Goal: Information Seeking & Learning: Learn about a topic

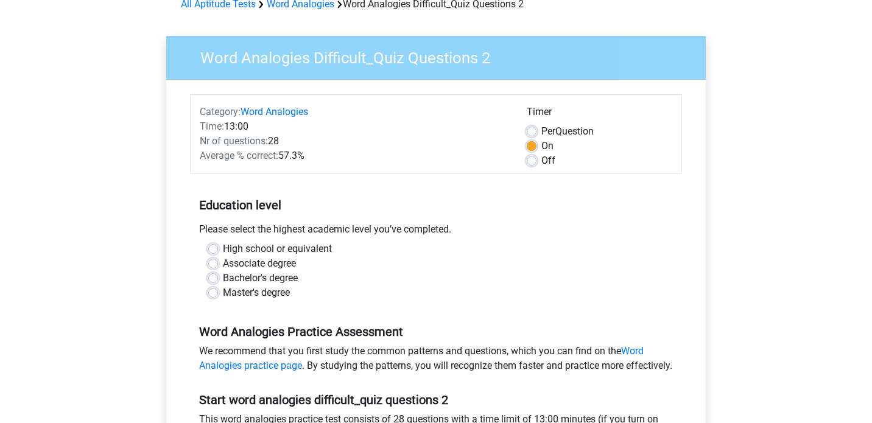
scroll to position [65, 0]
click at [541, 131] on label "Per Question" at bounding box center [567, 131] width 52 height 15
click at [534, 131] on input "Per Question" at bounding box center [532, 130] width 10 height 12
radio input "true"
click at [541, 145] on label "On" at bounding box center [547, 145] width 12 height 15
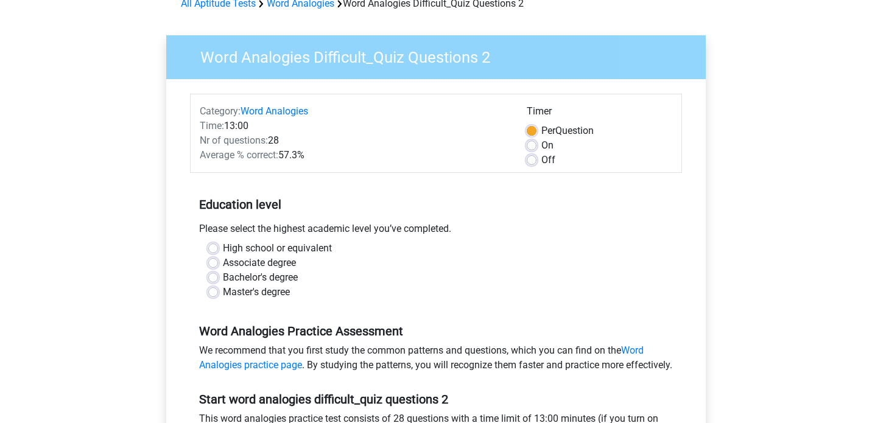
click at [533, 145] on input "On" at bounding box center [532, 144] width 10 height 12
radio input "true"
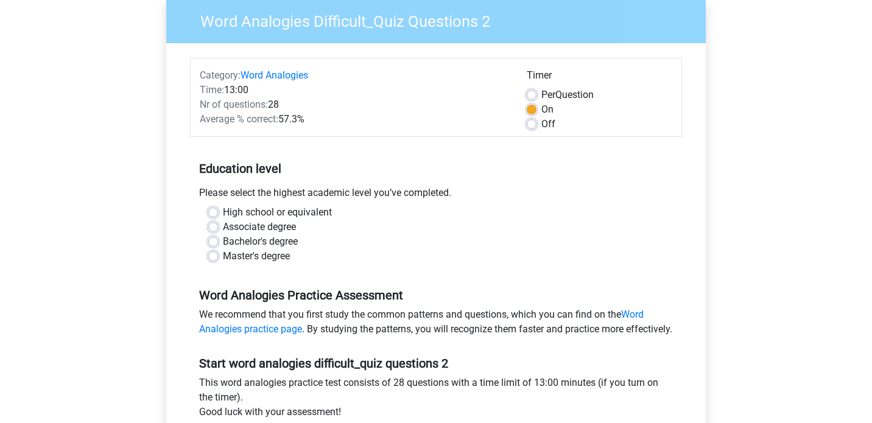
scroll to position [121, 0]
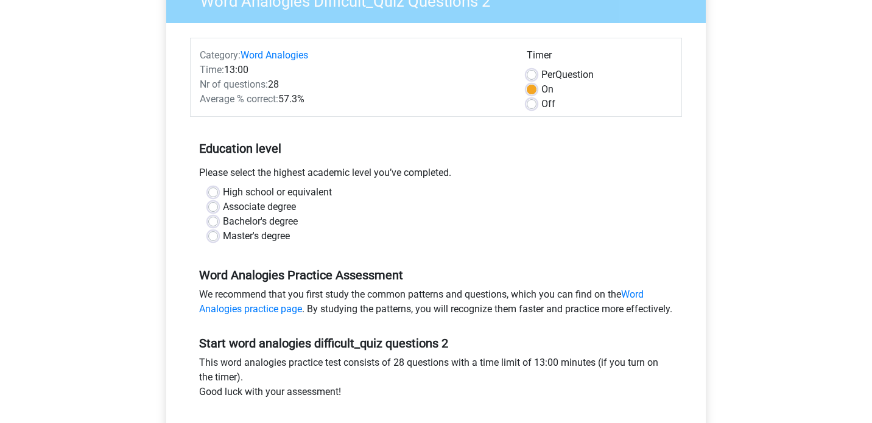
click at [286, 195] on label "High school or equivalent" at bounding box center [277, 192] width 109 height 15
click at [218, 195] on input "High school or equivalent" at bounding box center [213, 191] width 10 height 12
radio input "true"
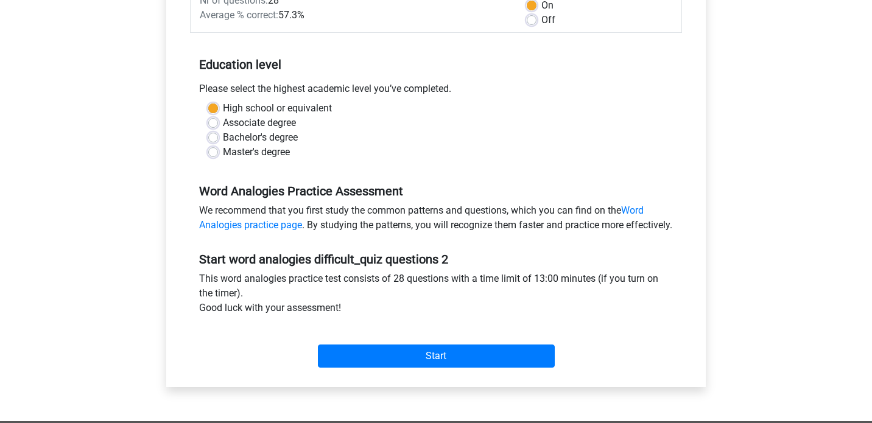
scroll to position [203, 0]
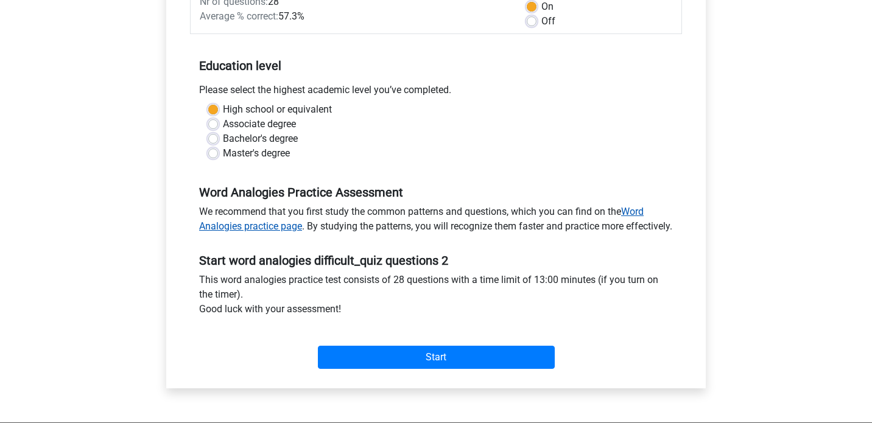
click at [291, 231] on link "Word Analogies practice page" at bounding box center [421, 219] width 444 height 26
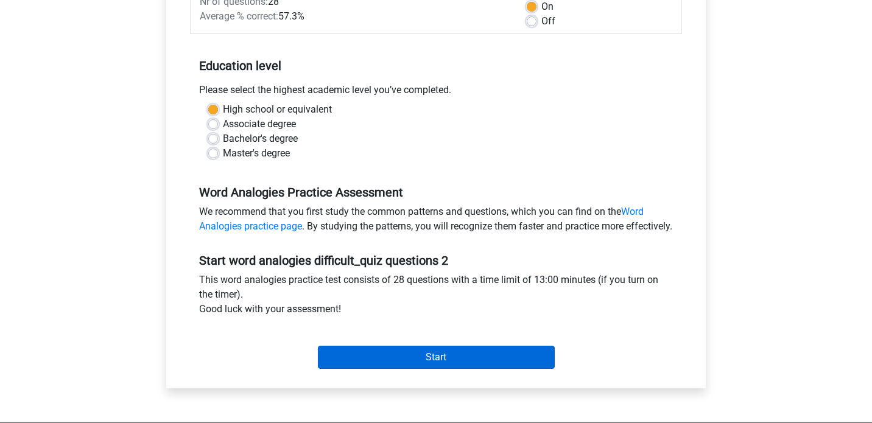
click at [402, 369] on input "Start" at bounding box center [436, 357] width 237 height 23
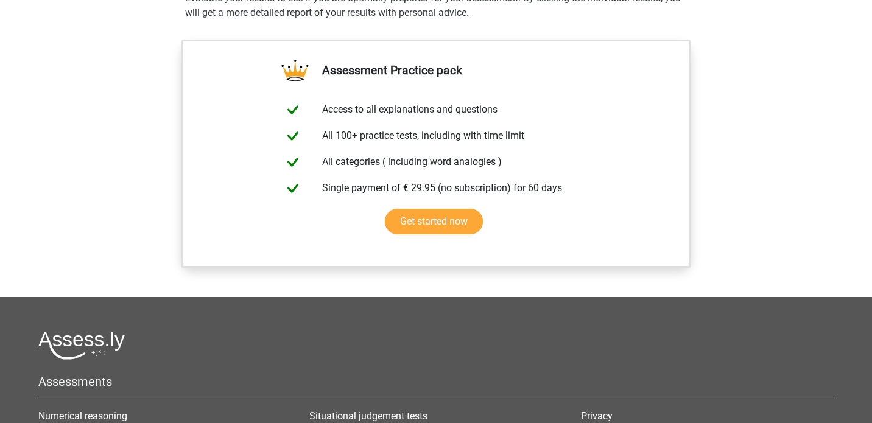
scroll to position [867, 0]
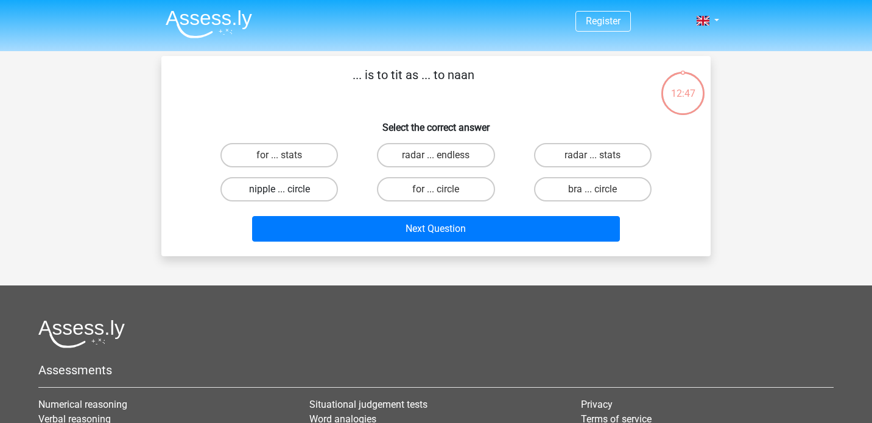
click at [293, 182] on label "nipple ... circle" at bounding box center [279, 189] width 118 height 24
click at [287, 189] on input "nipple ... circle" at bounding box center [283, 193] width 8 height 8
radio input "true"
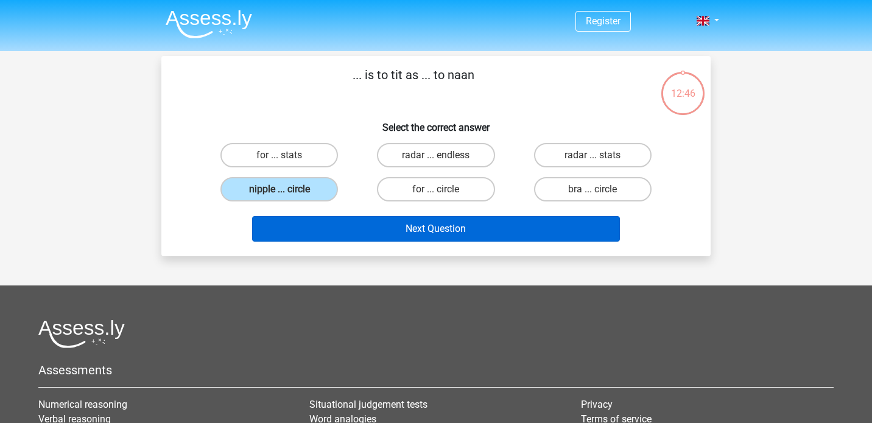
click at [329, 224] on button "Next Question" at bounding box center [436, 229] width 368 height 26
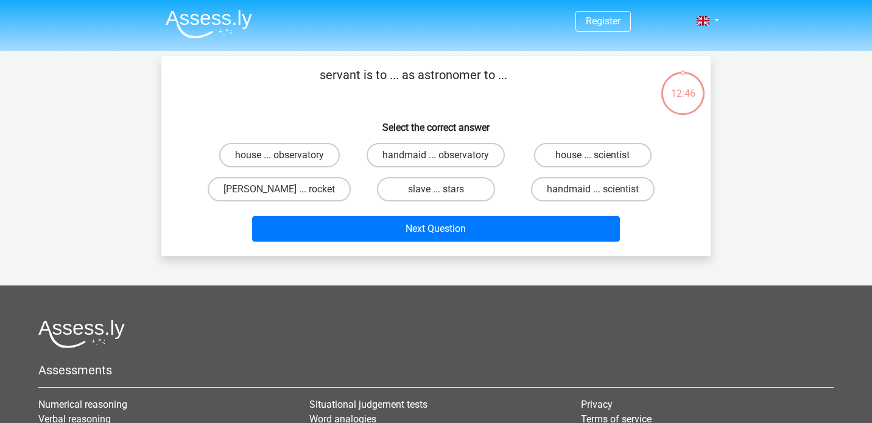
scroll to position [56, 0]
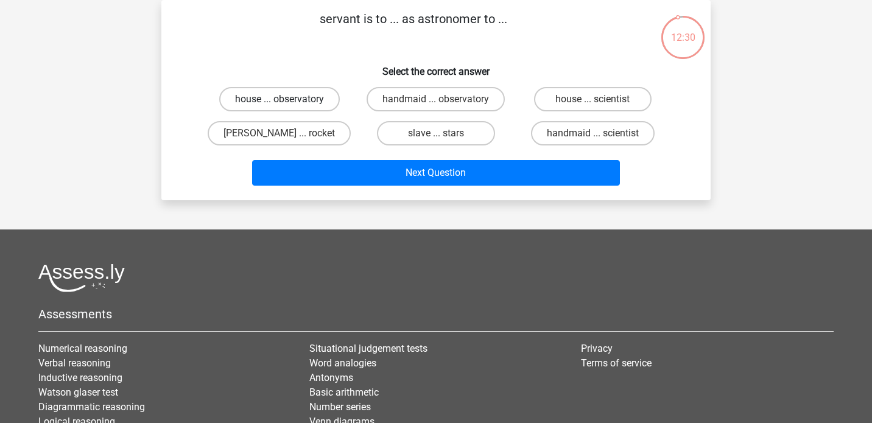
click at [333, 102] on label "house ... observatory" at bounding box center [279, 99] width 121 height 24
click at [287, 102] on input "house ... observatory" at bounding box center [283, 103] width 8 height 8
radio input "true"
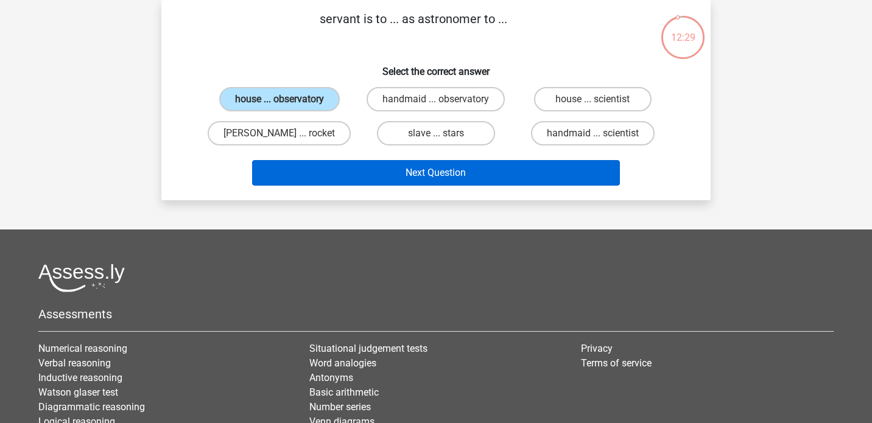
click at [354, 174] on button "Next Question" at bounding box center [436, 173] width 368 height 26
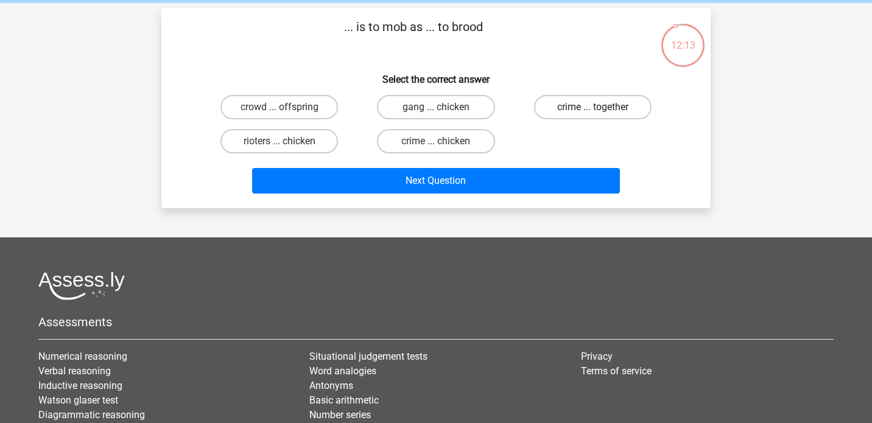
scroll to position [49, 0]
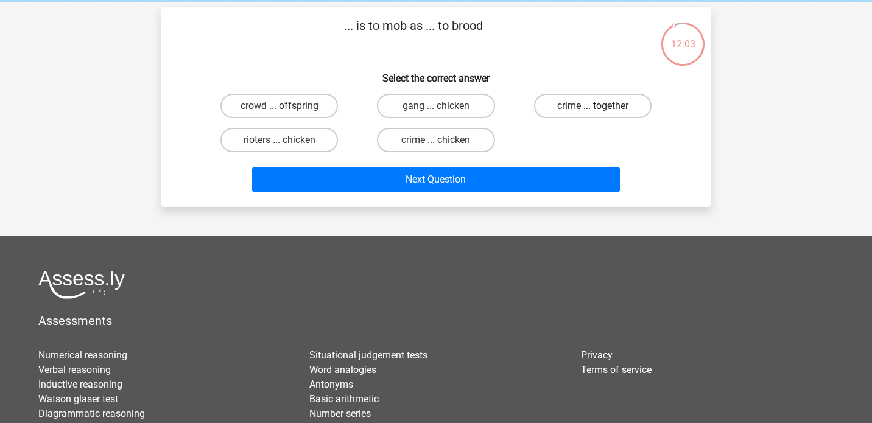
click at [583, 110] on label "crime ... together" at bounding box center [593, 106] width 118 height 24
click at [592, 110] on input "crime ... together" at bounding box center [596, 110] width 8 height 8
radio input "true"
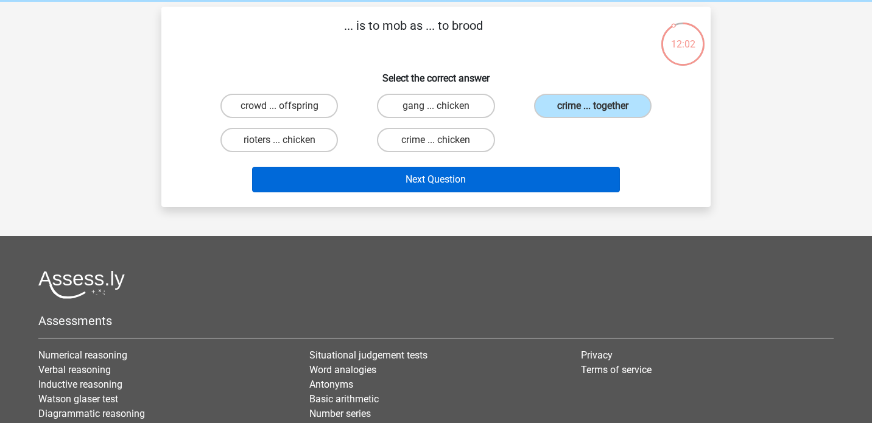
click at [557, 182] on button "Next Question" at bounding box center [436, 180] width 368 height 26
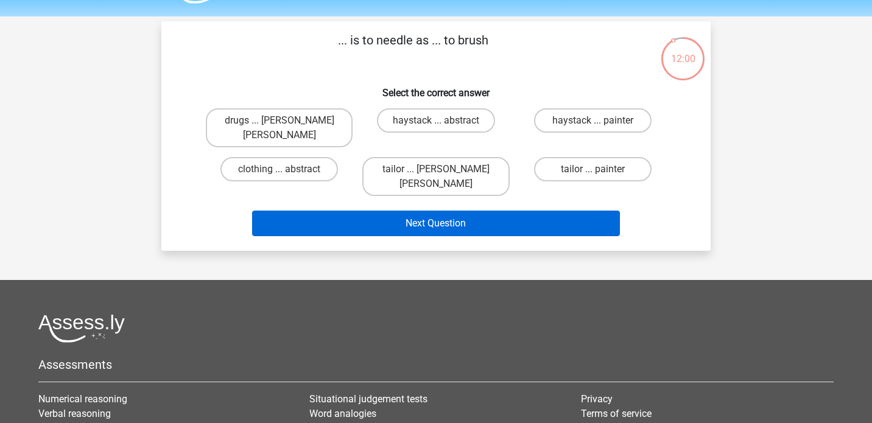
scroll to position [33, 0]
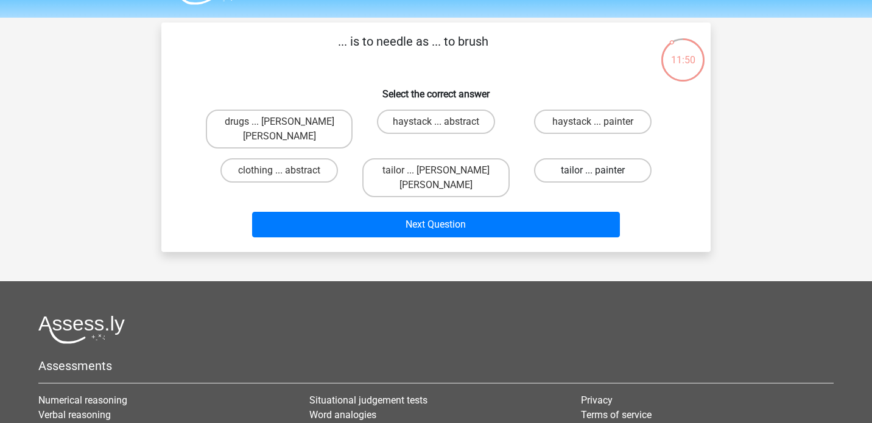
click at [560, 162] on label "tailor ... painter" at bounding box center [593, 170] width 118 height 24
click at [592, 170] on input "tailor ... painter" at bounding box center [596, 174] width 8 height 8
radio input "true"
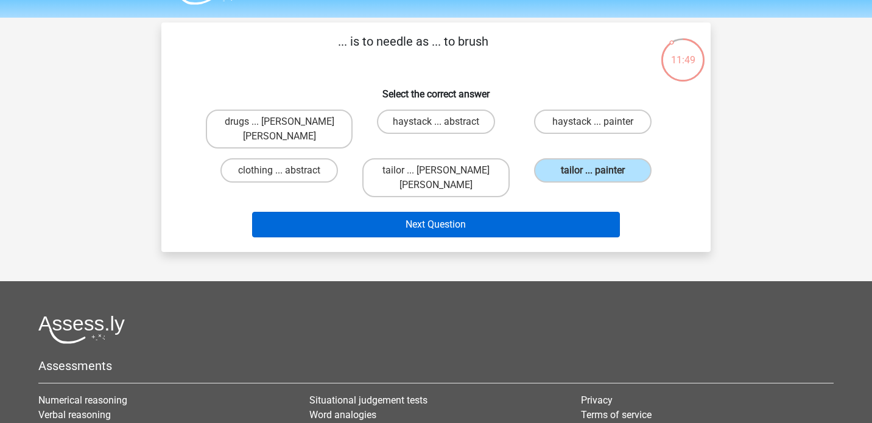
click at [560, 212] on button "Next Question" at bounding box center [436, 225] width 368 height 26
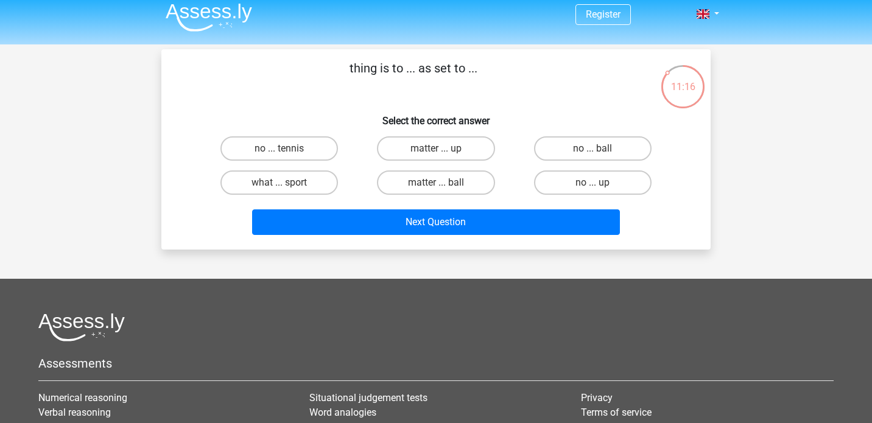
scroll to position [6, 0]
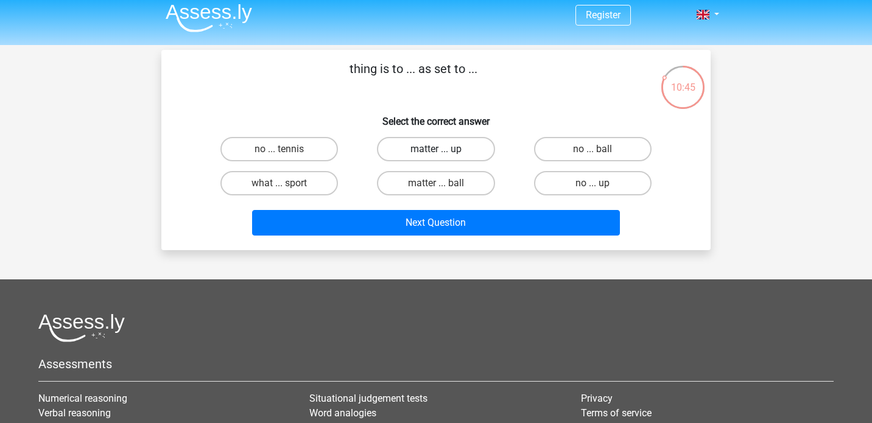
click at [449, 143] on label "matter ... up" at bounding box center [436, 149] width 118 height 24
click at [444, 149] on input "matter ... up" at bounding box center [440, 153] width 8 height 8
radio input "true"
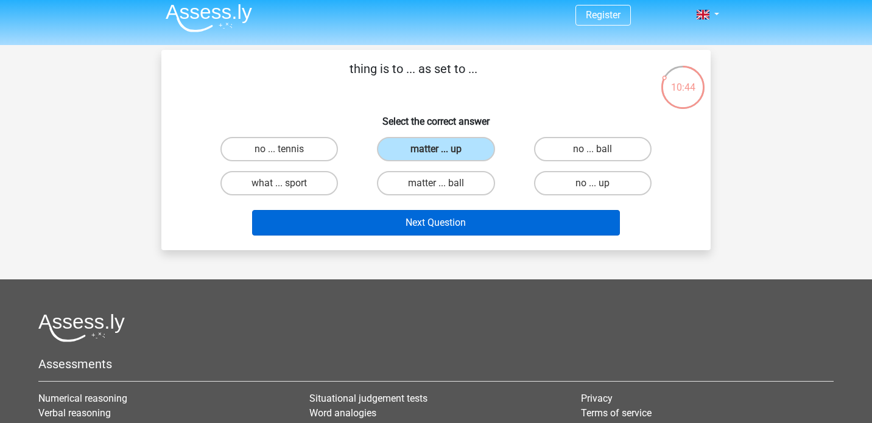
click at [451, 226] on button "Next Question" at bounding box center [436, 223] width 368 height 26
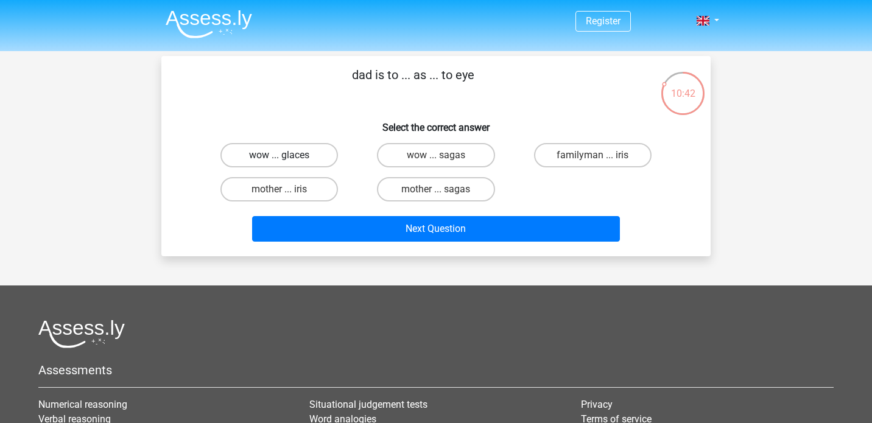
scroll to position [0, 0]
click at [553, 162] on label "familyman ... iris" at bounding box center [593, 155] width 118 height 24
click at [592, 162] on input "familyman ... iris" at bounding box center [596, 159] width 8 height 8
radio input "true"
click at [318, 194] on label "mother ... iris" at bounding box center [279, 189] width 118 height 24
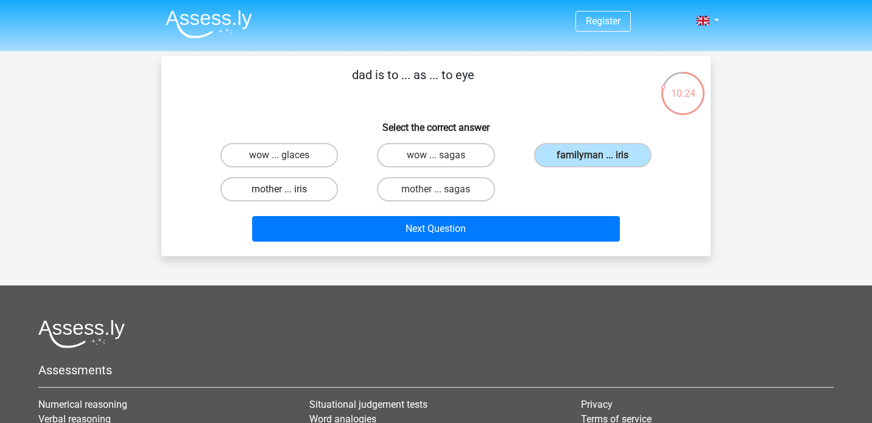
click at [287, 194] on input "mother ... iris" at bounding box center [283, 193] width 8 height 8
radio input "true"
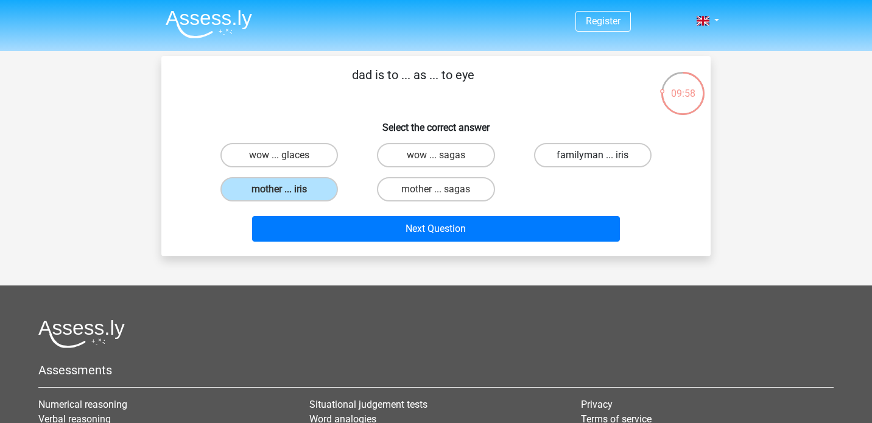
click at [556, 156] on label "familyman ... iris" at bounding box center [593, 155] width 118 height 24
click at [592, 156] on input "familyman ... iris" at bounding box center [596, 159] width 8 height 8
radio input "true"
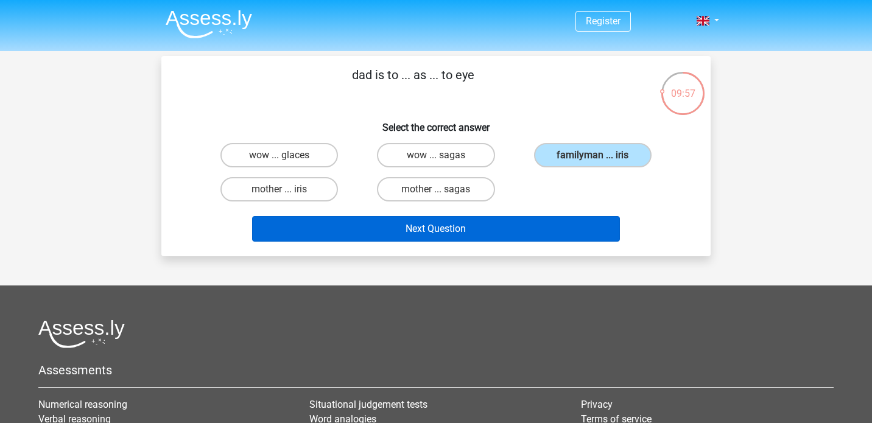
click at [543, 222] on button "Next Question" at bounding box center [436, 229] width 368 height 26
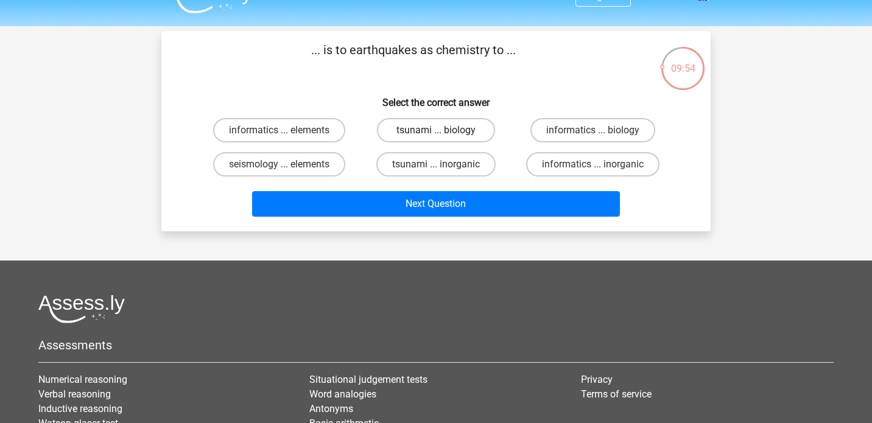
scroll to position [24, 0]
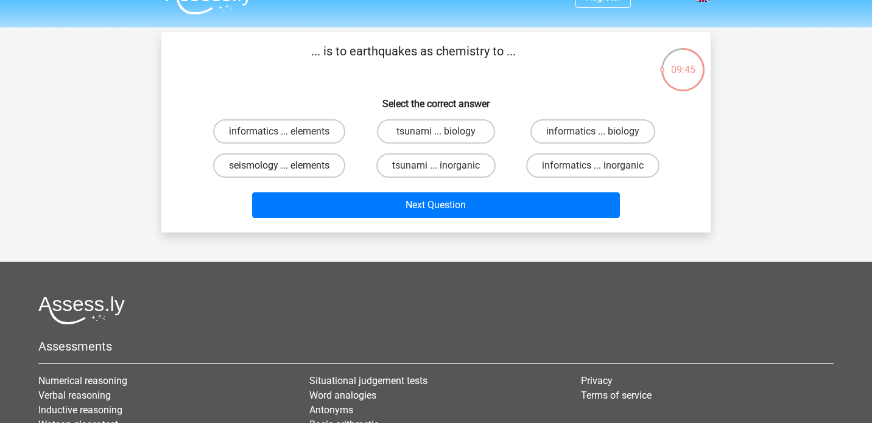
click at [308, 163] on label "seismology ... elements" at bounding box center [279, 165] width 132 height 24
click at [287, 166] on input "seismology ... elements" at bounding box center [283, 170] width 8 height 8
radio input "true"
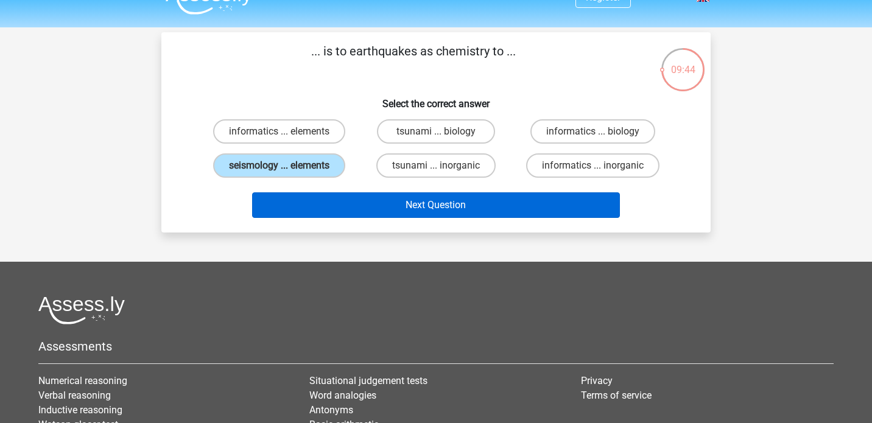
click at [318, 208] on button "Next Question" at bounding box center [436, 205] width 368 height 26
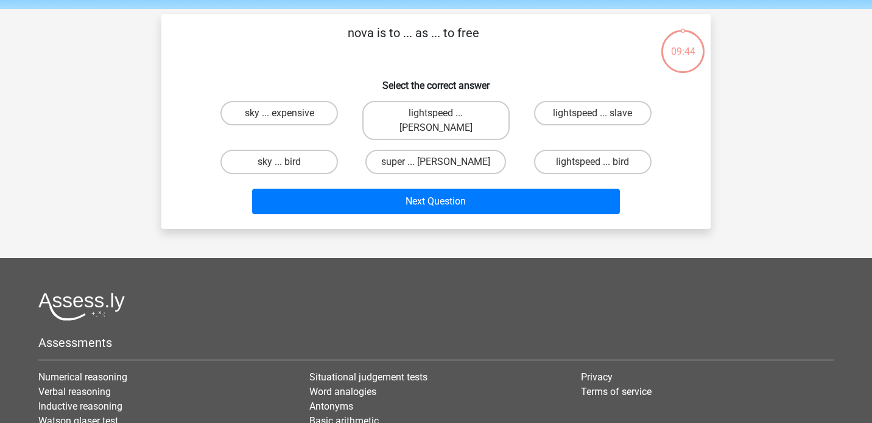
scroll to position [34, 0]
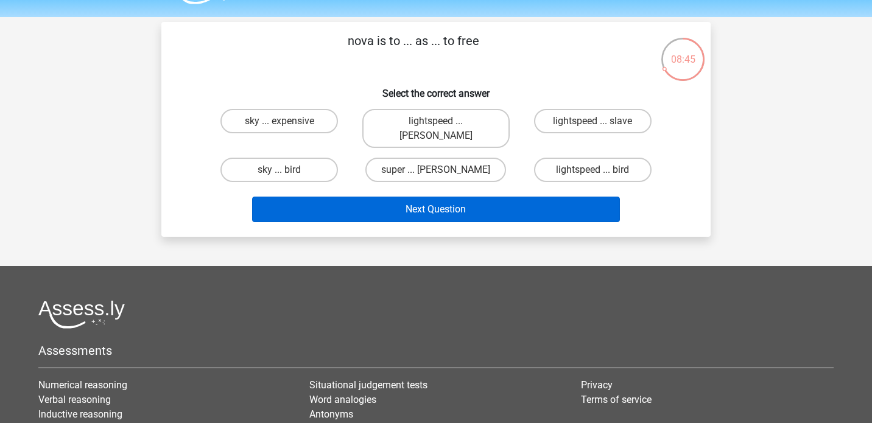
click at [407, 197] on button "Next Question" at bounding box center [436, 210] width 368 height 26
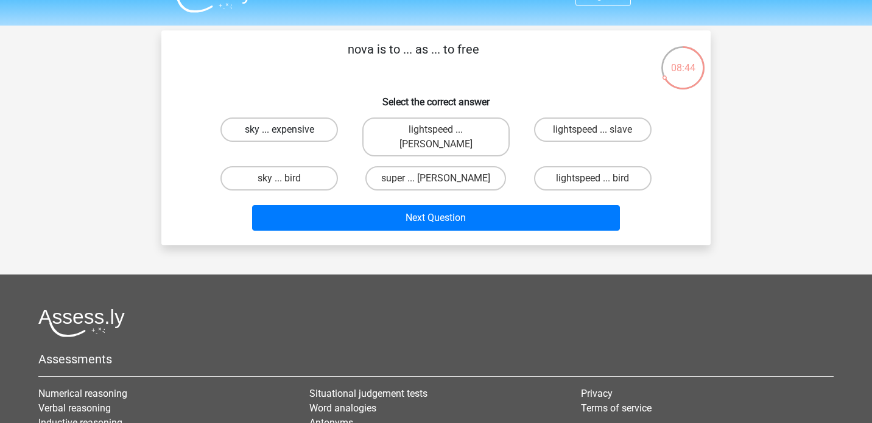
scroll to position [16, 0]
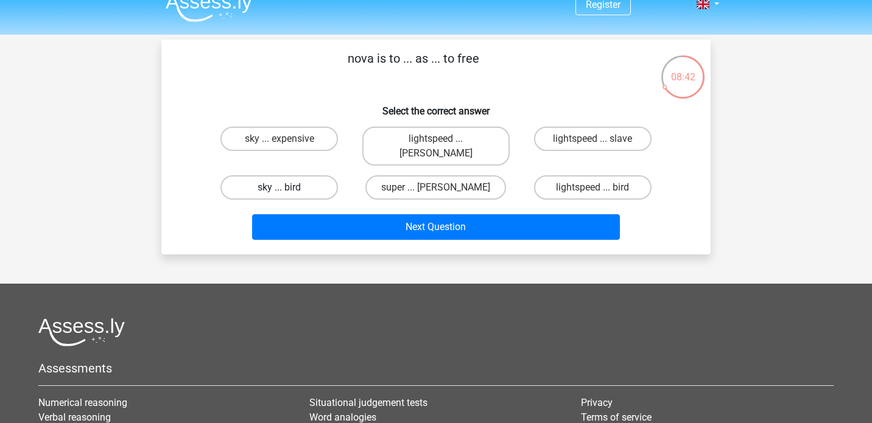
click at [329, 175] on label "sky ... bird" at bounding box center [279, 187] width 118 height 24
click at [287, 188] on input "sky ... bird" at bounding box center [283, 192] width 8 height 8
radio input "true"
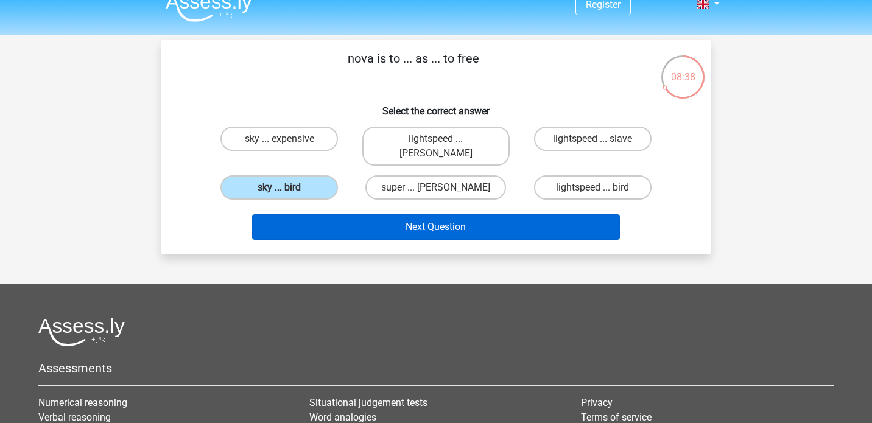
click at [356, 214] on button "Next Question" at bounding box center [436, 227] width 368 height 26
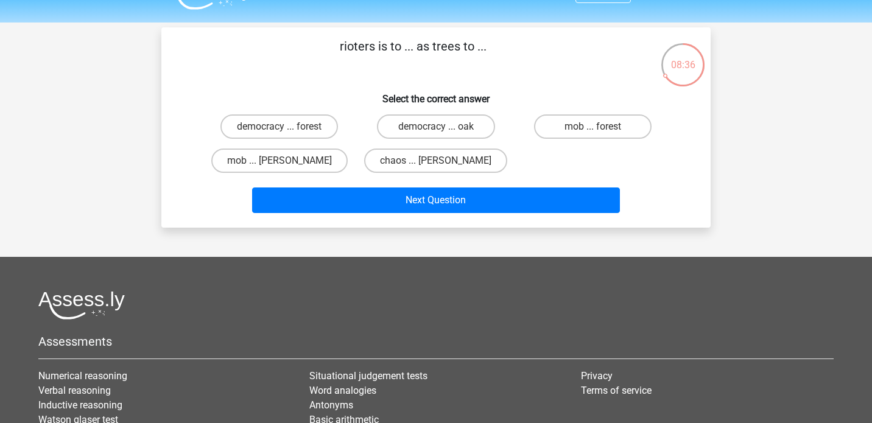
scroll to position [25, 0]
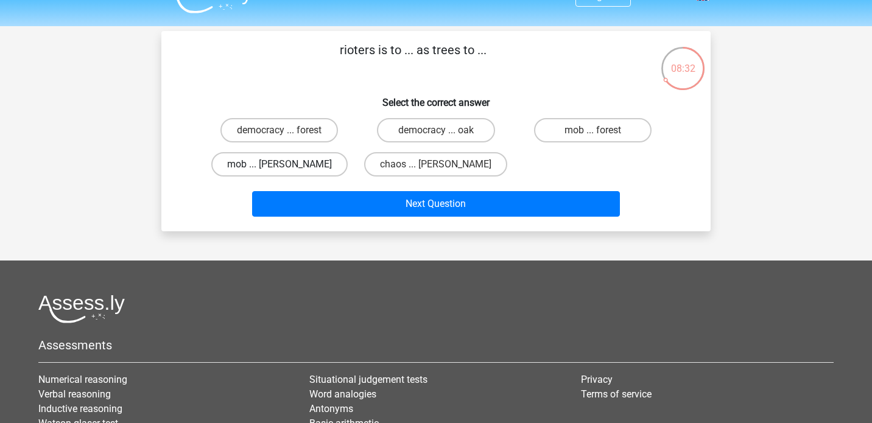
click at [308, 159] on label "mob ... [PERSON_NAME]" at bounding box center [279, 164] width 136 height 24
click at [287, 164] on input "mob ... [PERSON_NAME]" at bounding box center [283, 168] width 8 height 8
radio input "true"
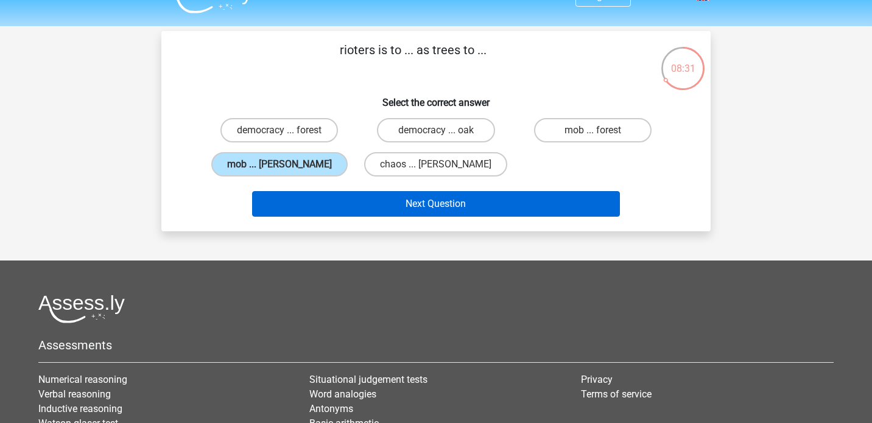
click at [307, 207] on button "Next Question" at bounding box center [436, 204] width 368 height 26
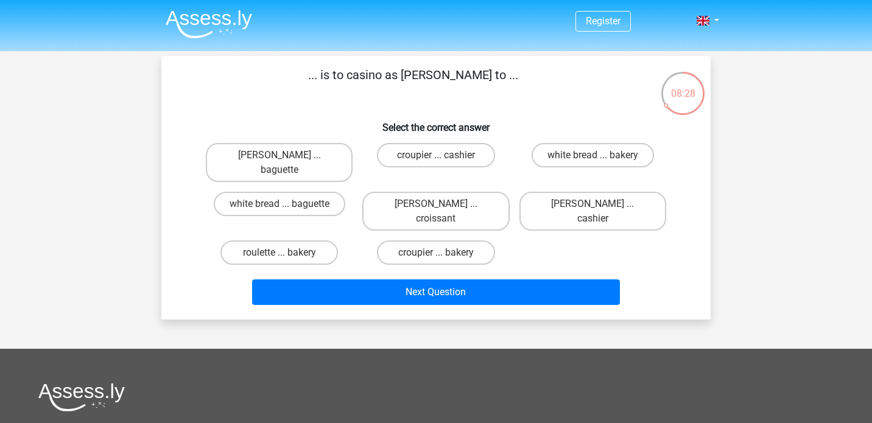
scroll to position [0, 0]
click at [325, 240] on label "roulette ... bakery" at bounding box center [279, 252] width 118 height 24
click at [287, 253] on input "roulette ... bakery" at bounding box center [283, 257] width 8 height 8
radio input "true"
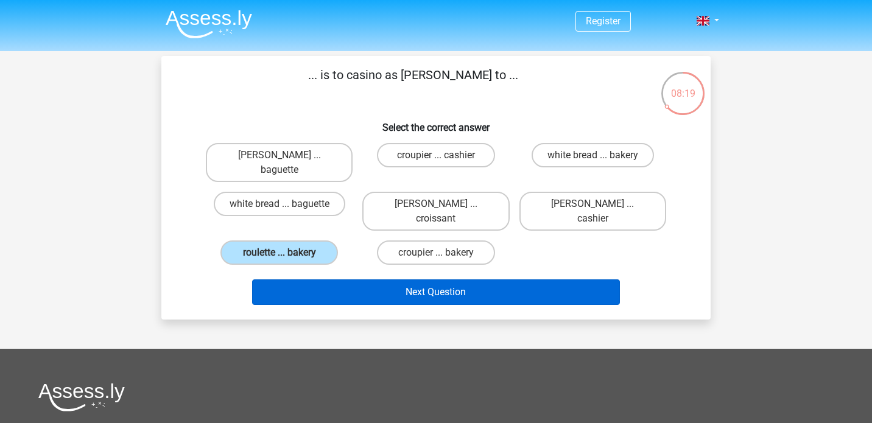
click at [321, 279] on button "Next Question" at bounding box center [436, 292] width 368 height 26
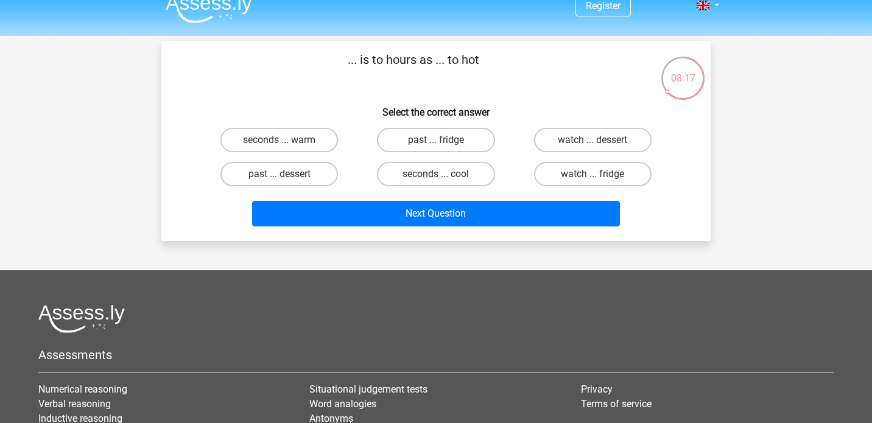
scroll to position [9, 0]
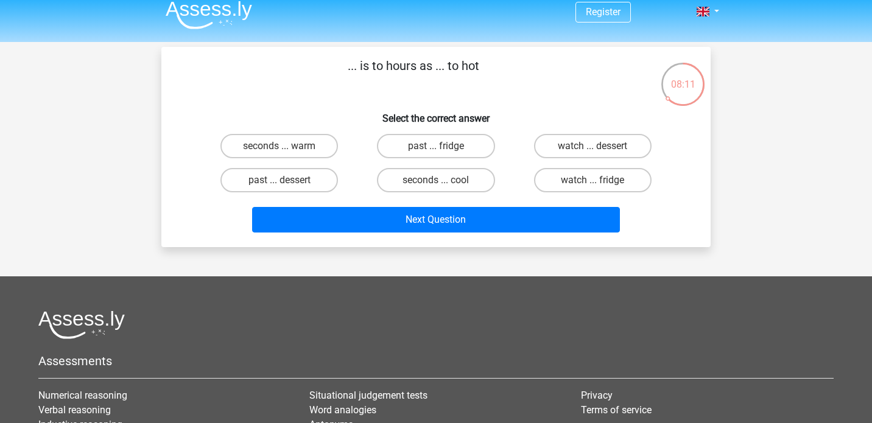
click at [333, 134] on div "seconds ... warm" at bounding box center [279, 146] width 147 height 24
click at [327, 141] on label "seconds ... warm" at bounding box center [279, 146] width 118 height 24
click at [287, 146] on input "seconds ... warm" at bounding box center [283, 150] width 8 height 8
radio input "true"
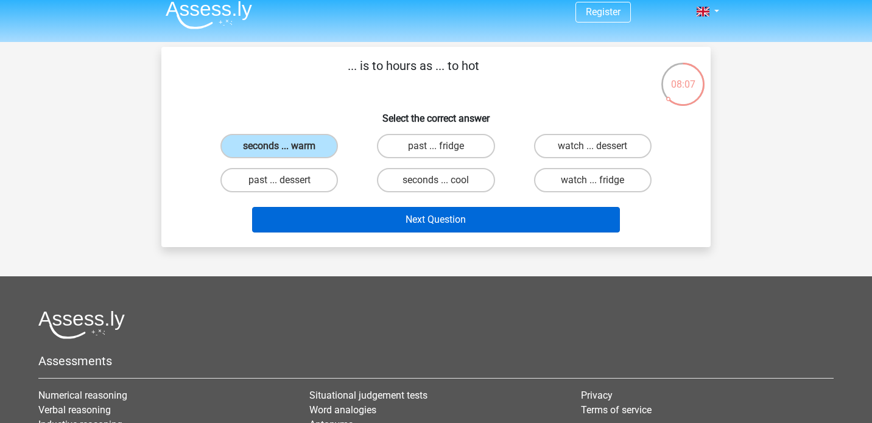
click at [315, 211] on button "Next Question" at bounding box center [436, 220] width 368 height 26
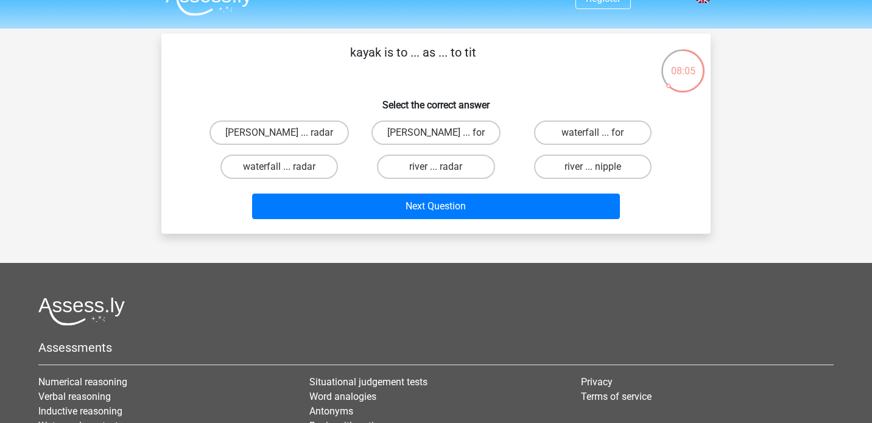
scroll to position [19, 0]
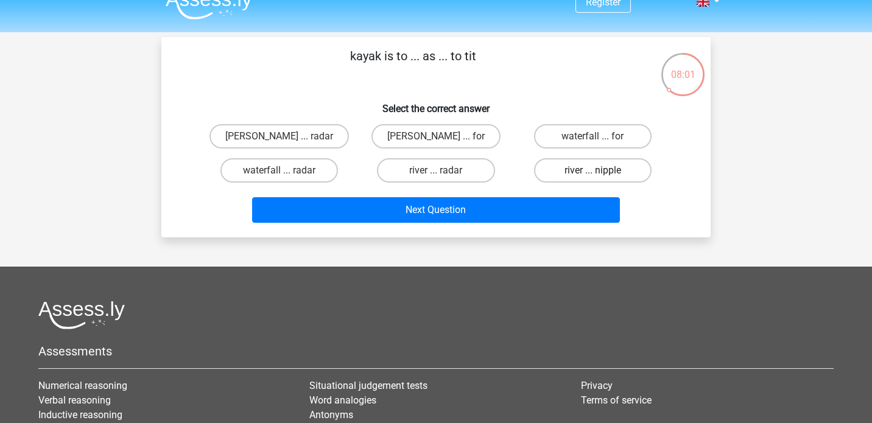
click at [574, 170] on label "river ... nipple" at bounding box center [593, 170] width 118 height 24
click at [592, 170] on input "river ... nipple" at bounding box center [596, 174] width 8 height 8
radio input "true"
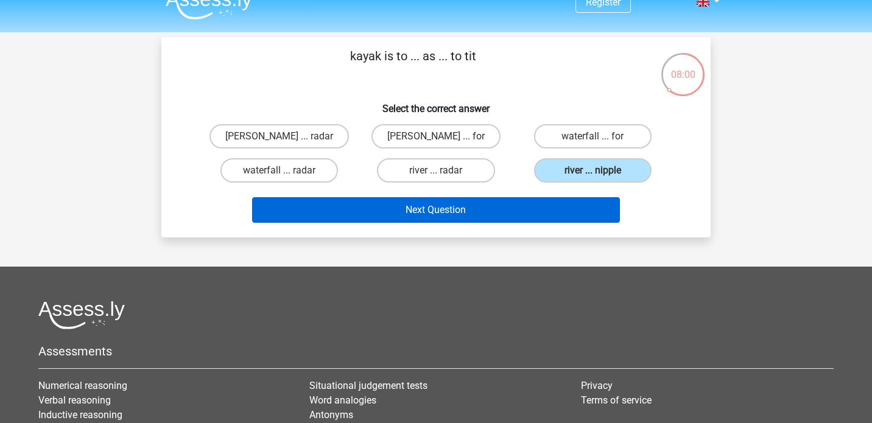
click at [555, 208] on button "Next Question" at bounding box center [436, 210] width 368 height 26
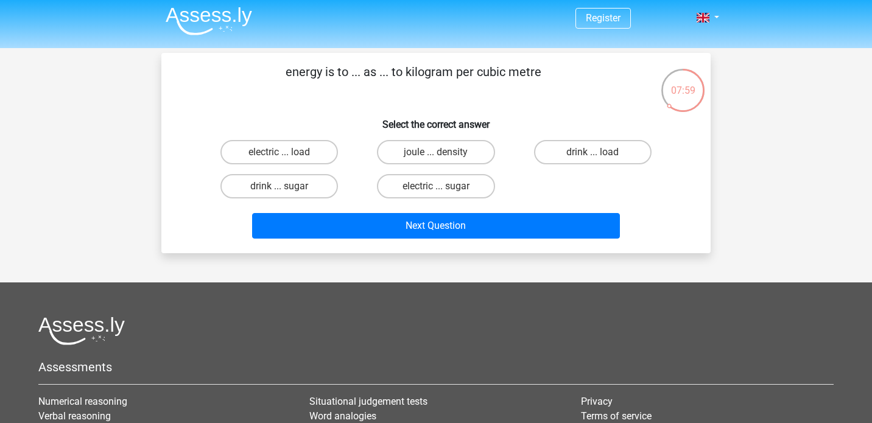
scroll to position [2, 0]
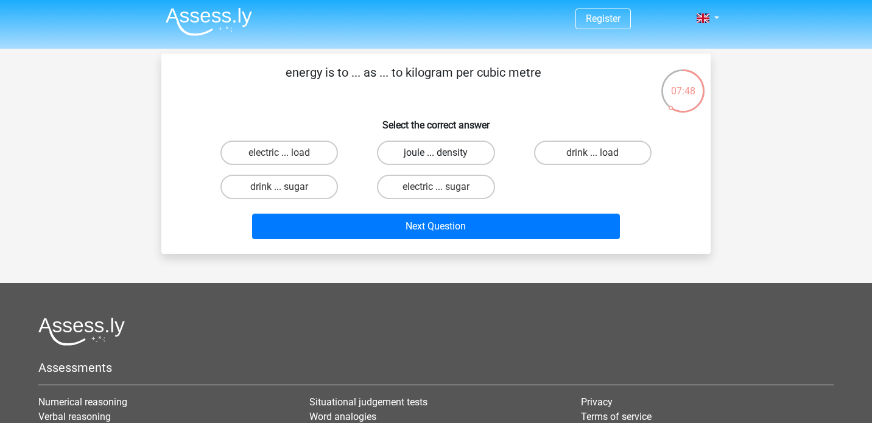
click at [457, 153] on label "joule ... density" at bounding box center [436, 153] width 118 height 24
click at [444, 153] on input "joule ... density" at bounding box center [440, 157] width 8 height 8
radio input "true"
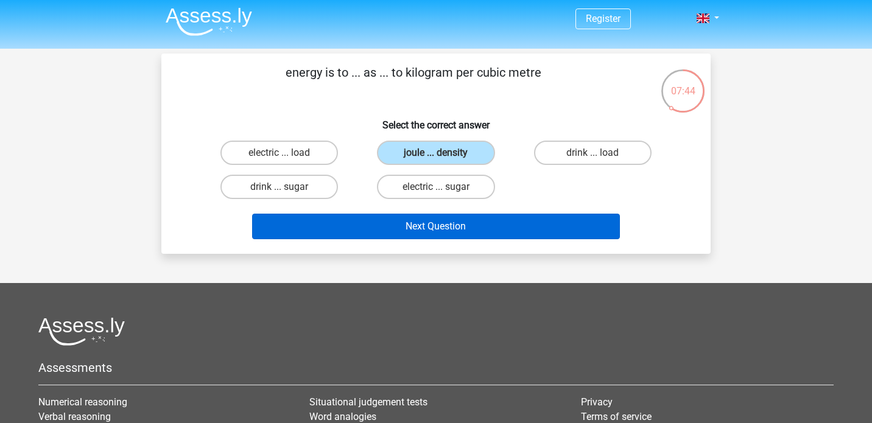
click at [399, 222] on button "Next Question" at bounding box center [436, 227] width 368 height 26
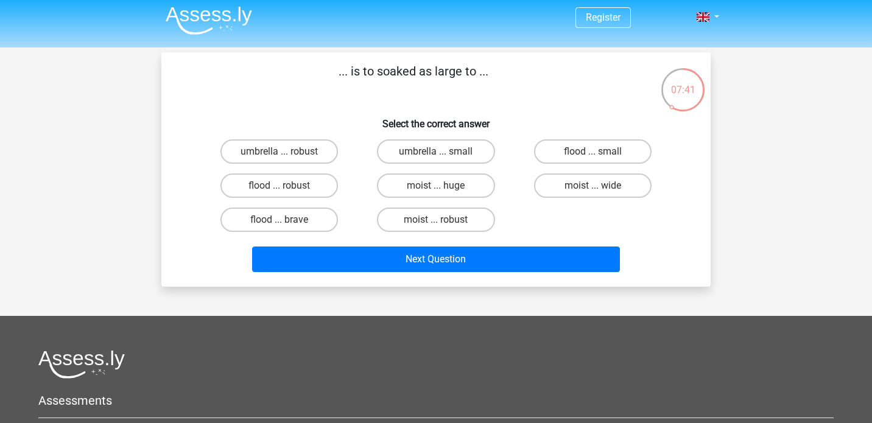
scroll to position [1, 0]
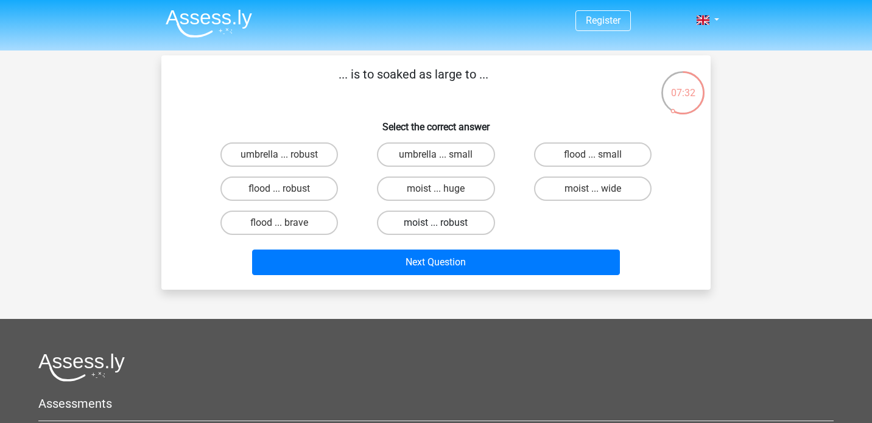
click at [404, 224] on label "moist ... robust" at bounding box center [436, 223] width 118 height 24
click at [436, 224] on input "moist ... robust" at bounding box center [440, 227] width 8 height 8
radio input "true"
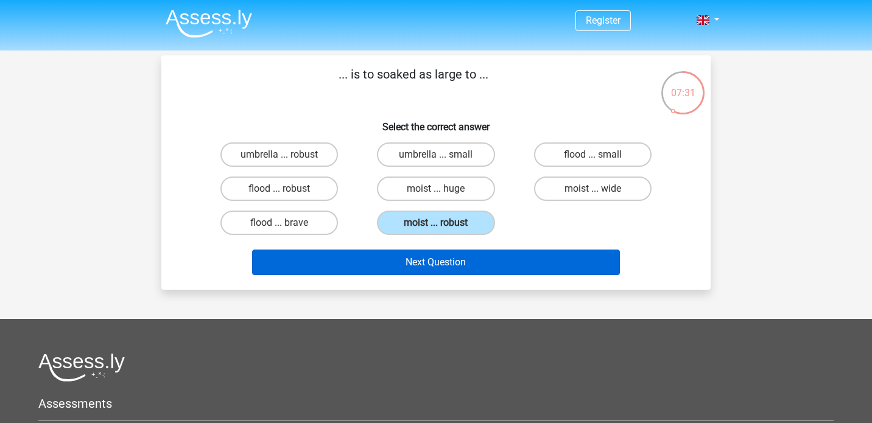
click at [404, 261] on button "Next Question" at bounding box center [436, 263] width 368 height 26
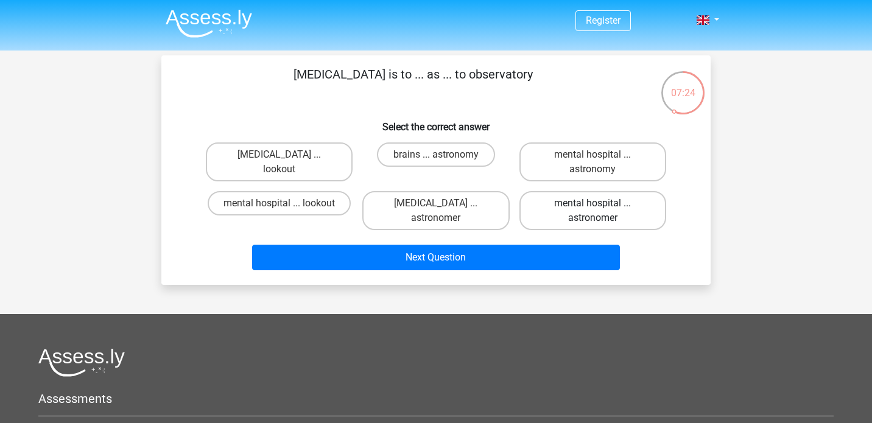
click at [584, 207] on label "mental hospital ... astronomer" at bounding box center [592, 210] width 147 height 39
click at [592, 207] on input "mental hospital ... astronomer" at bounding box center [596, 207] width 8 height 8
radio input "true"
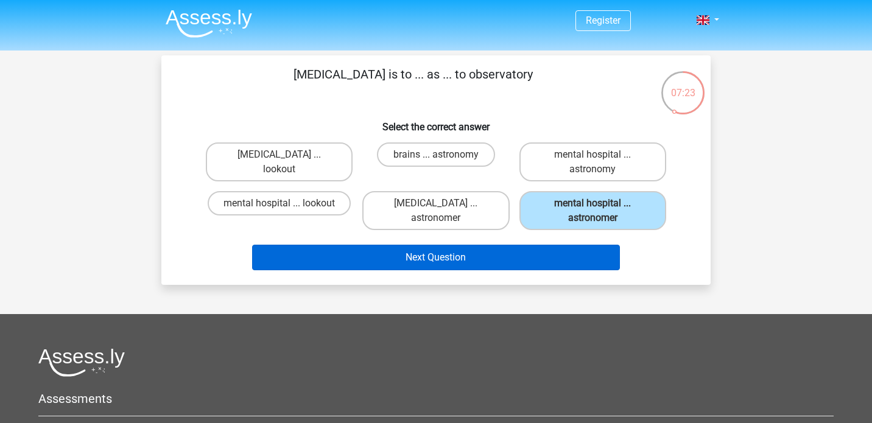
click at [575, 258] on button "Next Question" at bounding box center [436, 258] width 368 height 26
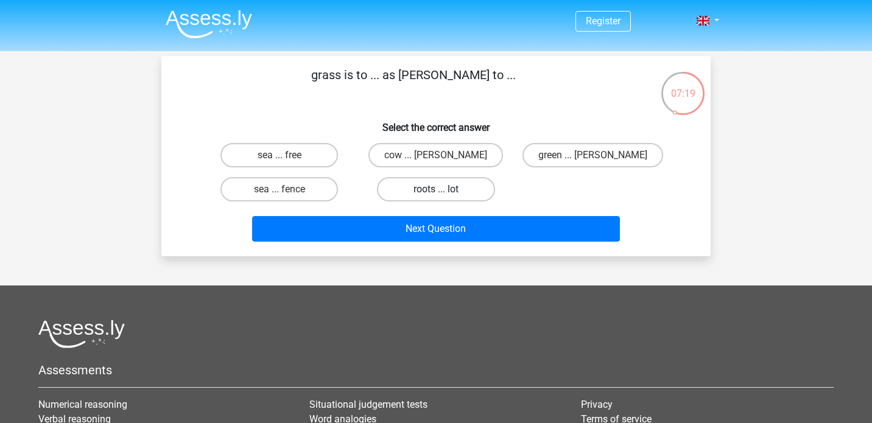
scroll to position [0, 0]
click at [550, 155] on label "green ... [PERSON_NAME]" at bounding box center [592, 155] width 141 height 24
click at [592, 155] on input "green ... [PERSON_NAME]" at bounding box center [596, 159] width 8 height 8
radio input "true"
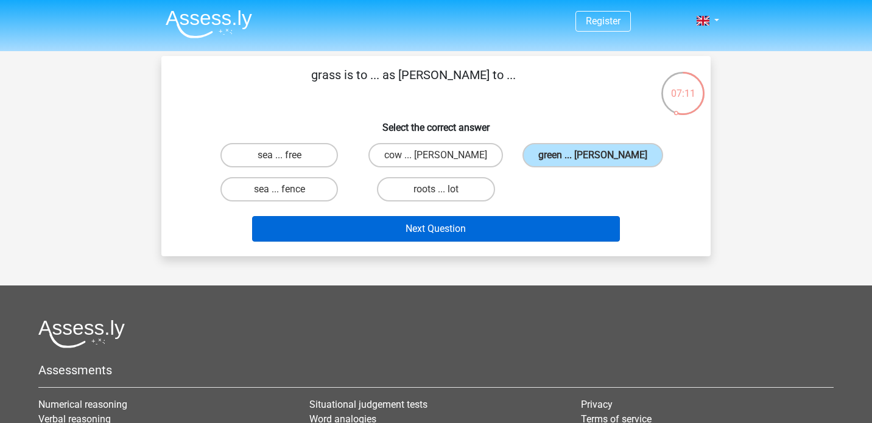
click at [524, 231] on button "Next Question" at bounding box center [436, 229] width 368 height 26
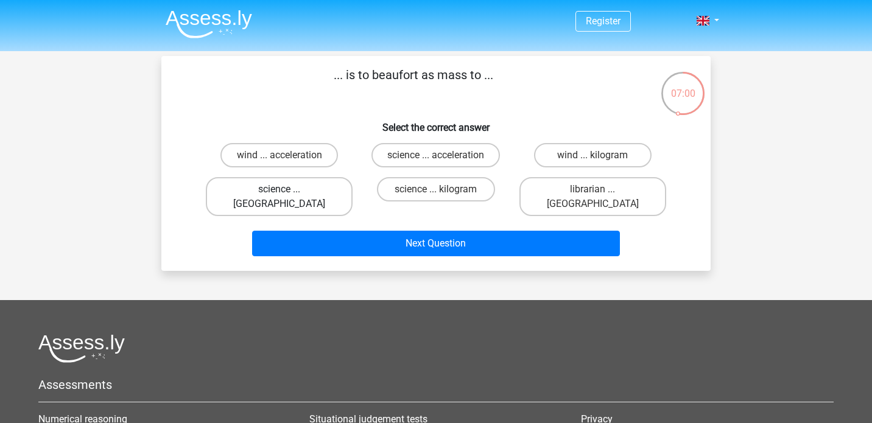
click at [314, 186] on label "science ... [GEOGRAPHIC_DATA]" at bounding box center [279, 196] width 147 height 39
click at [287, 189] on input "science ... [GEOGRAPHIC_DATA]" at bounding box center [283, 193] width 8 height 8
radio input "true"
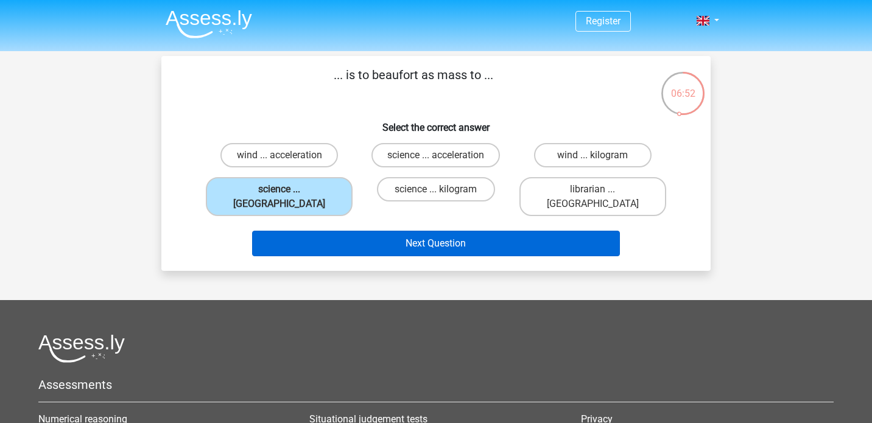
click at [520, 231] on button "Next Question" at bounding box center [436, 244] width 368 height 26
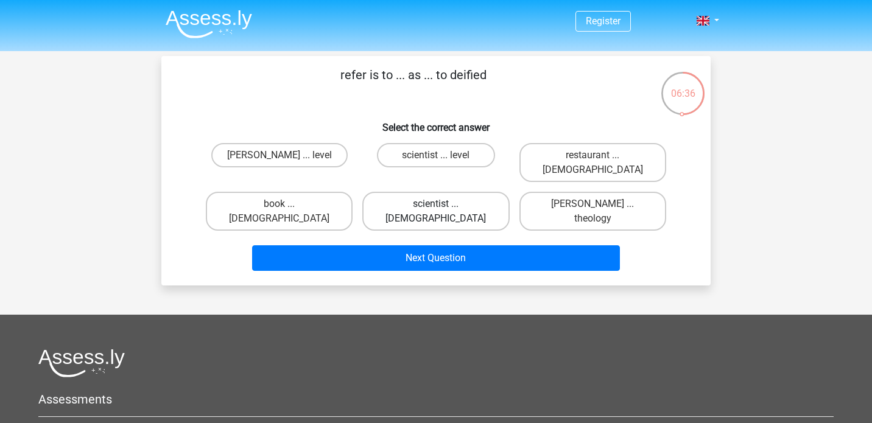
click at [430, 192] on label "scientist ... [DEMOGRAPHIC_DATA]" at bounding box center [435, 211] width 147 height 39
click at [436, 204] on input "scientist ... [DEMOGRAPHIC_DATA]" at bounding box center [440, 208] width 8 height 8
radio input "true"
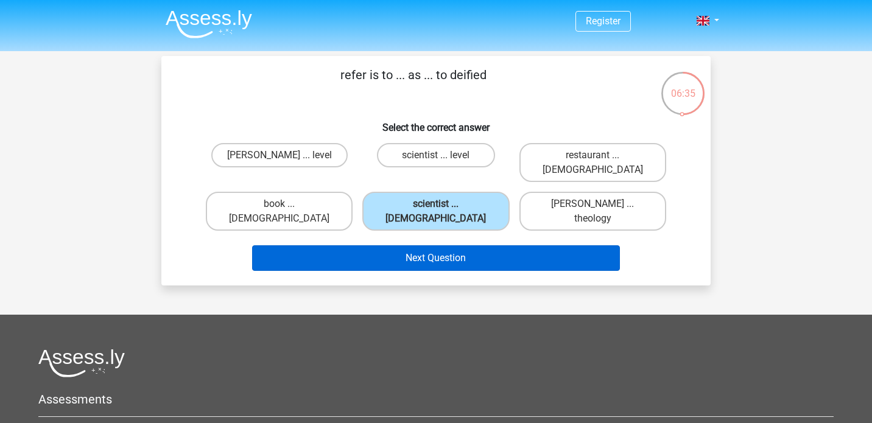
click at [430, 245] on button "Next Question" at bounding box center [436, 258] width 368 height 26
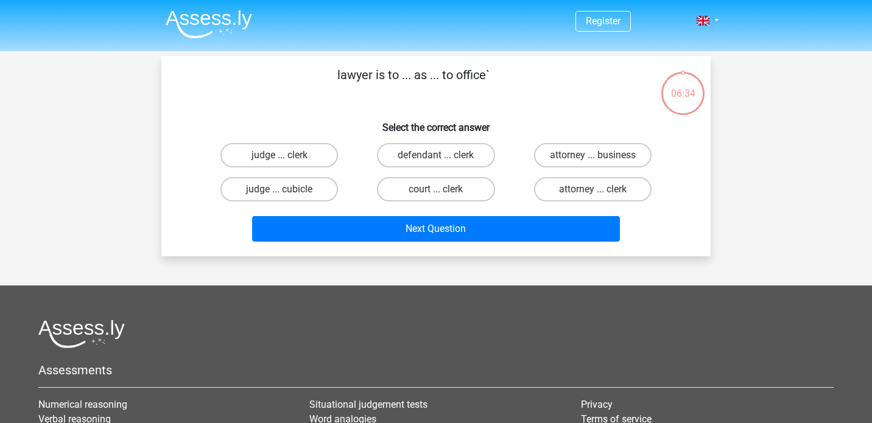
scroll to position [56, 0]
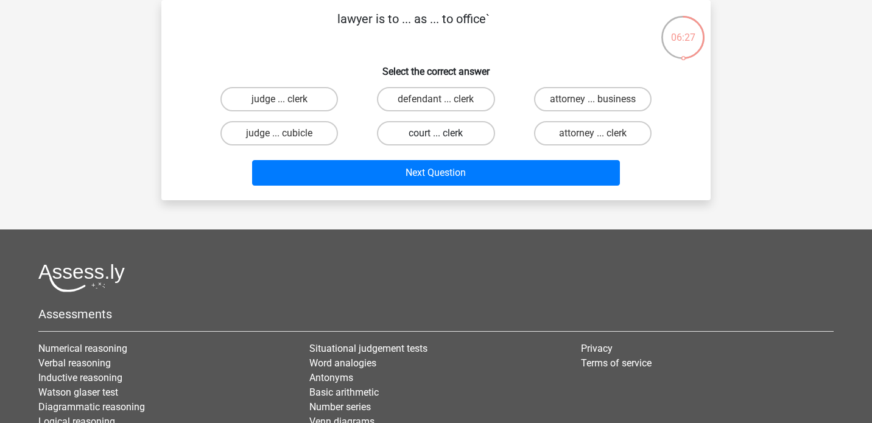
click at [458, 133] on label "court ... clerk" at bounding box center [436, 133] width 118 height 24
click at [444, 133] on input "court ... clerk" at bounding box center [440, 137] width 8 height 8
radio input "true"
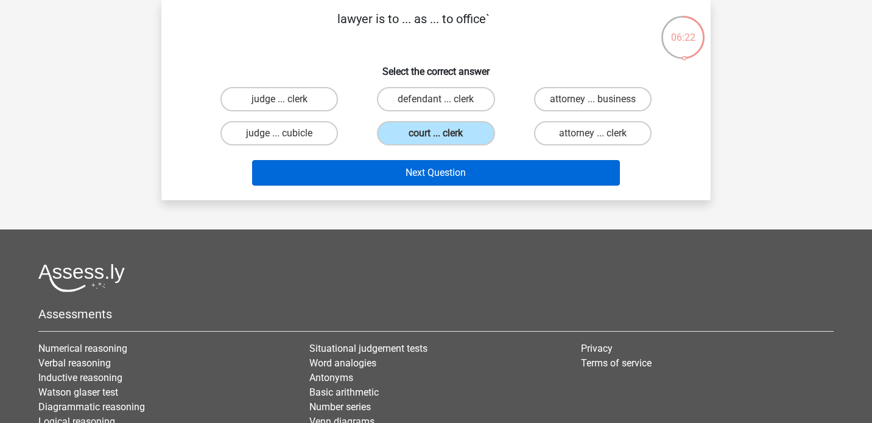
click at [453, 174] on button "Next Question" at bounding box center [436, 173] width 368 height 26
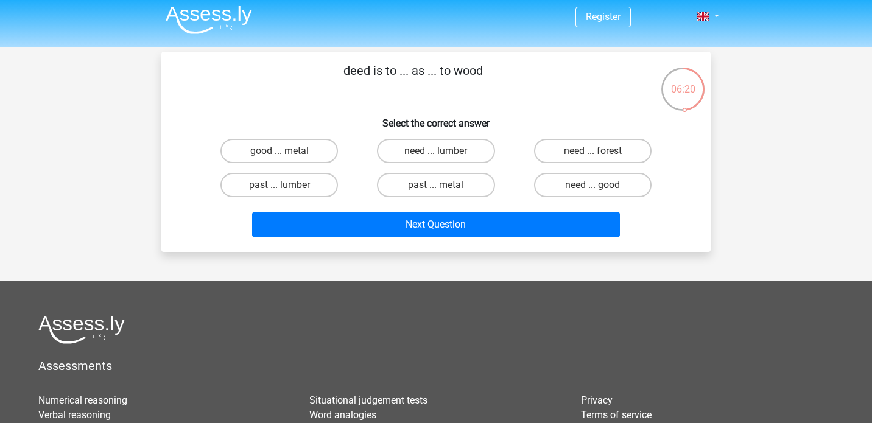
scroll to position [0, 0]
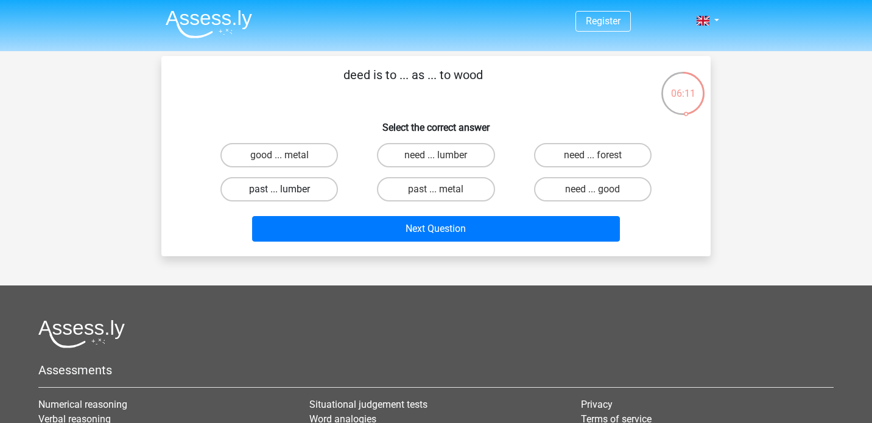
click at [252, 196] on label "past ... lumber" at bounding box center [279, 189] width 118 height 24
click at [279, 196] on input "past ... lumber" at bounding box center [283, 193] width 8 height 8
radio input "true"
click at [617, 167] on label "need ... forest" at bounding box center [593, 155] width 118 height 24
click at [600, 163] on input "need ... forest" at bounding box center [596, 159] width 8 height 8
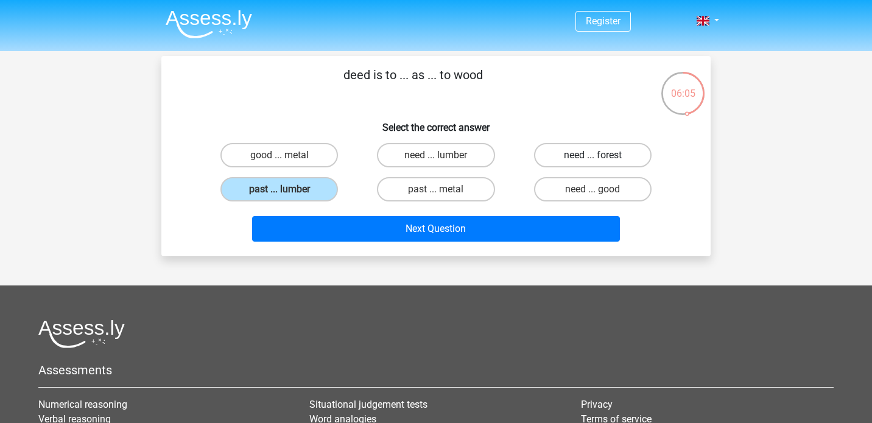
radio input "true"
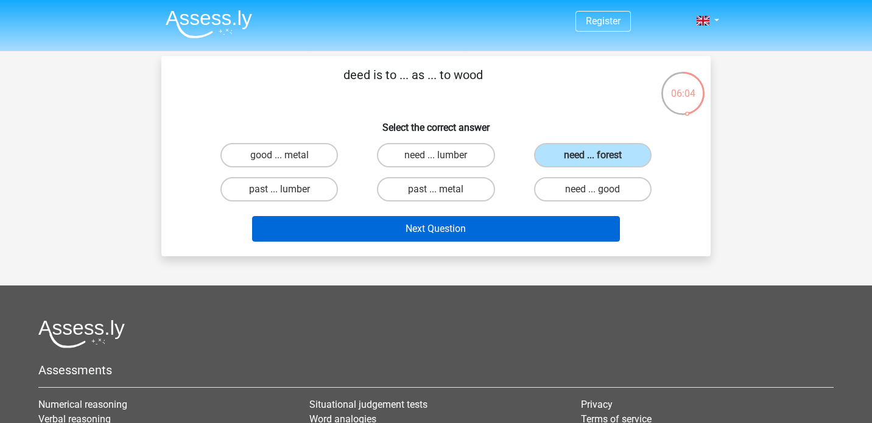
click at [577, 239] on button "Next Question" at bounding box center [436, 229] width 368 height 26
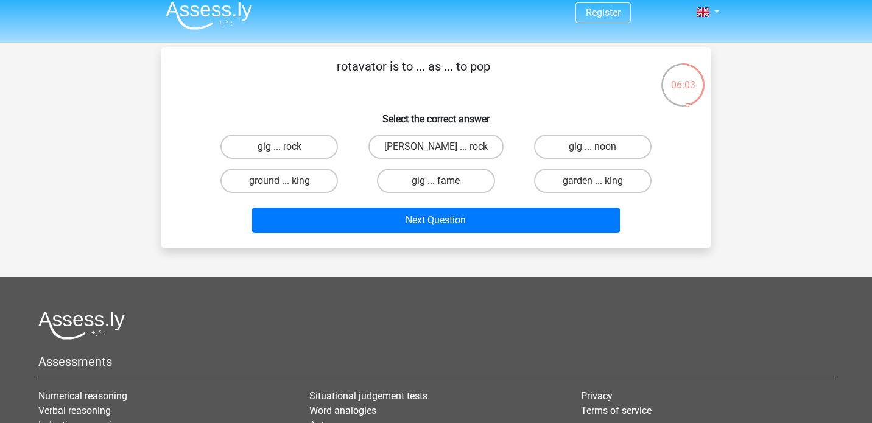
scroll to position [4, 0]
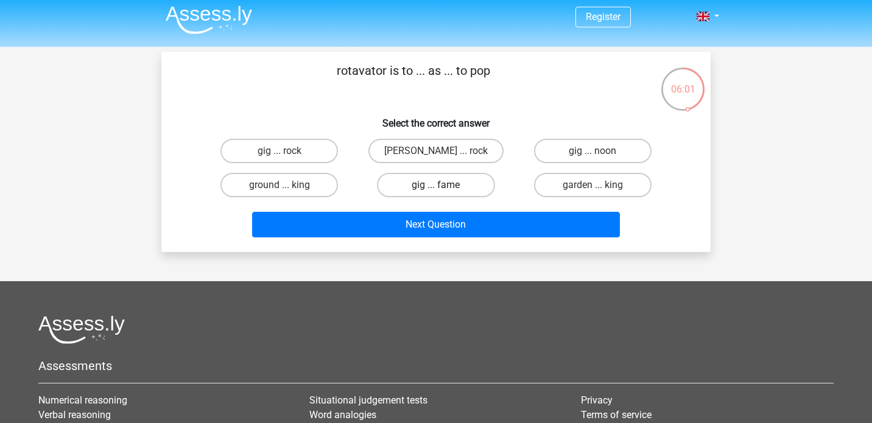
click at [423, 181] on label "gig ... fame" at bounding box center [436, 185] width 118 height 24
click at [436, 185] on input "gig ... fame" at bounding box center [440, 189] width 8 height 8
radio input "true"
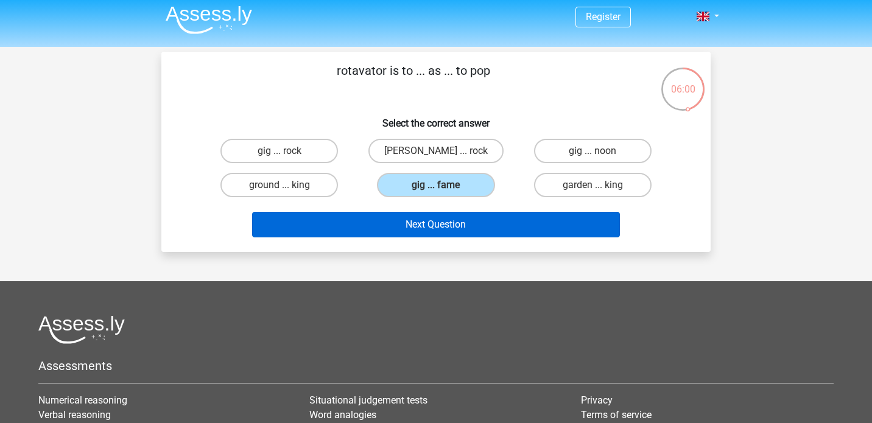
click at [416, 225] on button "Next Question" at bounding box center [436, 225] width 368 height 26
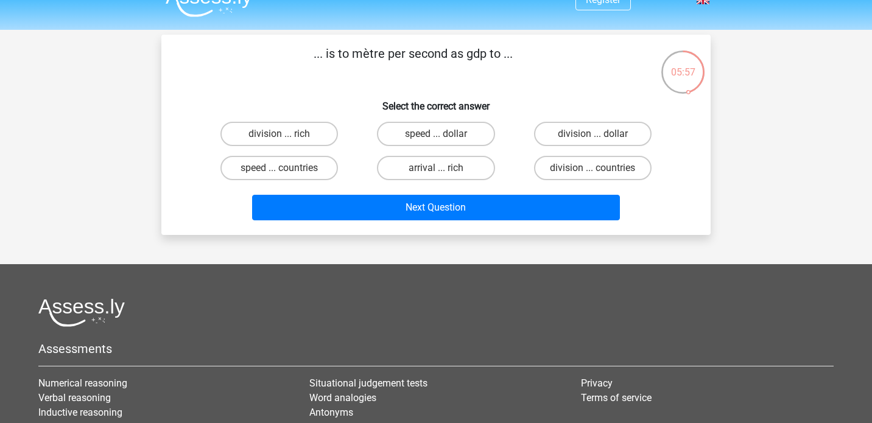
scroll to position [15, 0]
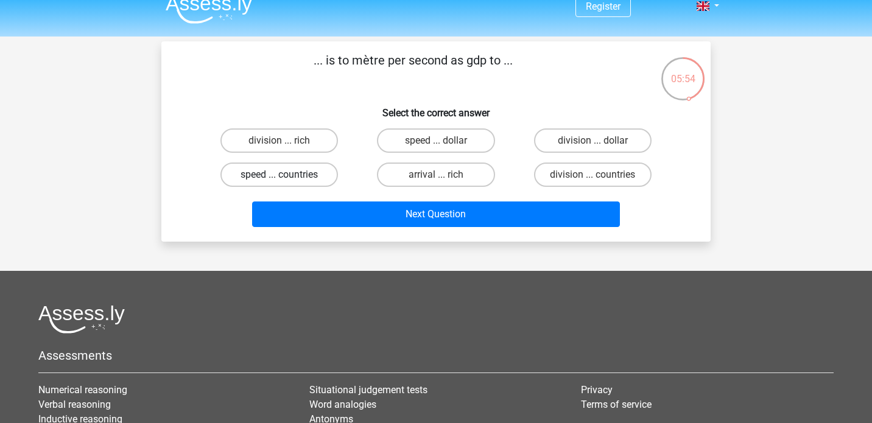
click at [315, 181] on label "speed ... countries" at bounding box center [279, 175] width 118 height 24
click at [287, 181] on input "speed ... countries" at bounding box center [283, 179] width 8 height 8
radio input "true"
click at [315, 232] on div "Next Question" at bounding box center [436, 217] width 470 height 30
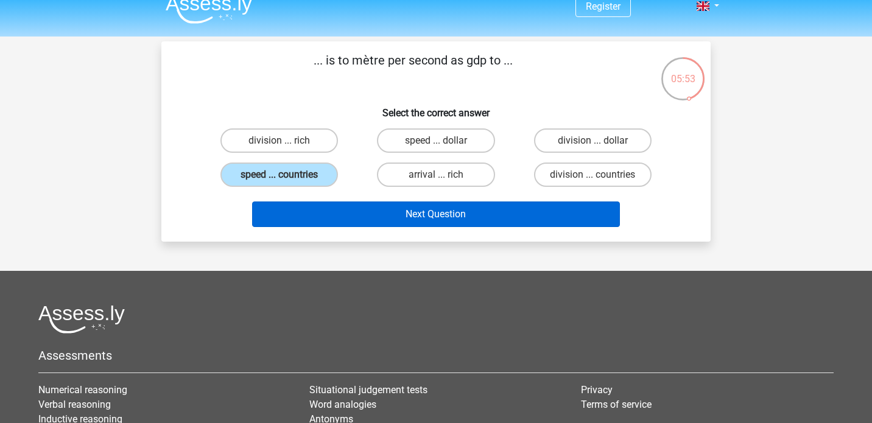
click at [315, 217] on button "Next Question" at bounding box center [436, 215] width 368 height 26
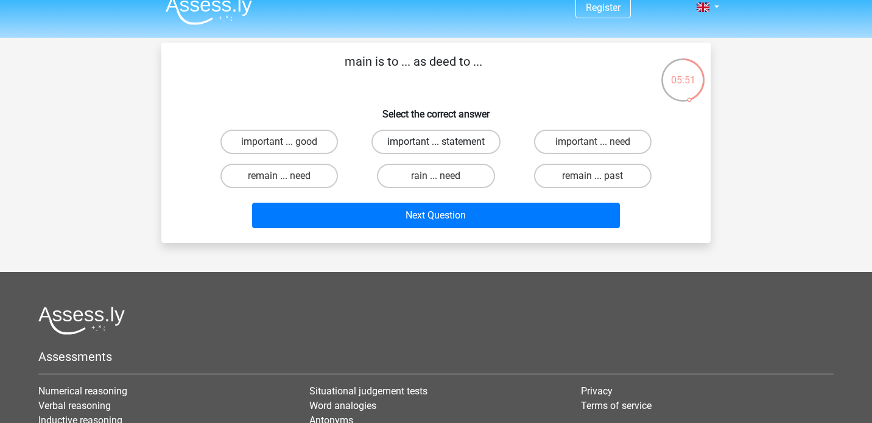
scroll to position [4, 0]
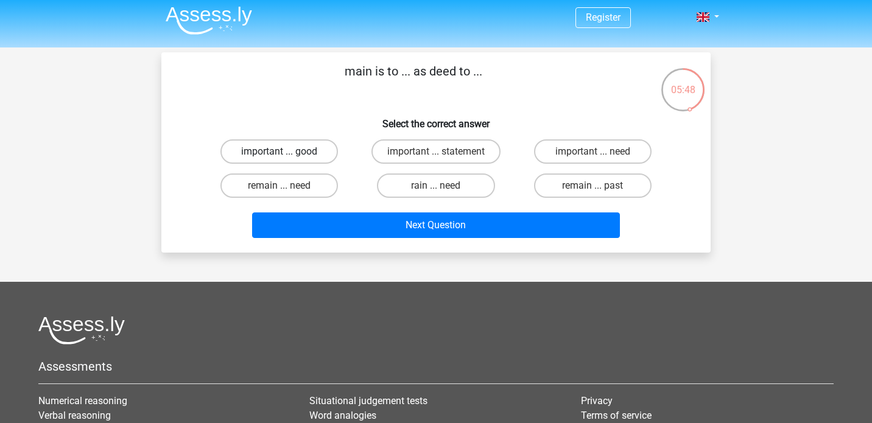
click at [320, 155] on label "important ... good" at bounding box center [279, 151] width 118 height 24
click at [287, 155] on input "important ... good" at bounding box center [283, 156] width 8 height 8
radio input "true"
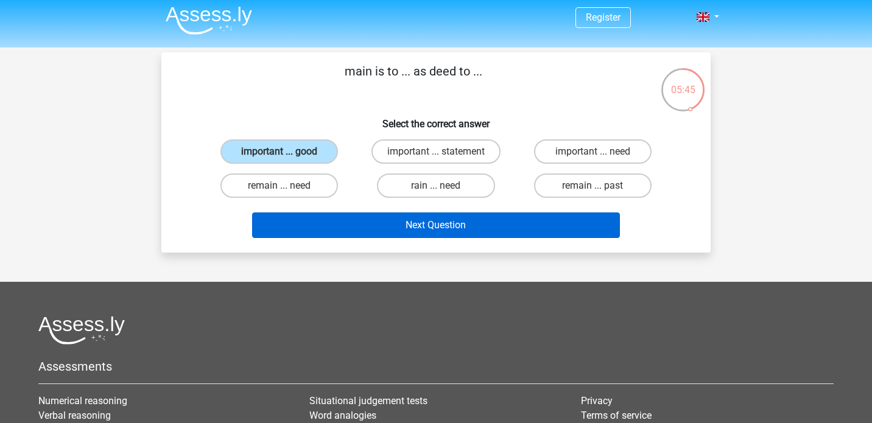
click at [450, 233] on button "Next Question" at bounding box center [436, 225] width 368 height 26
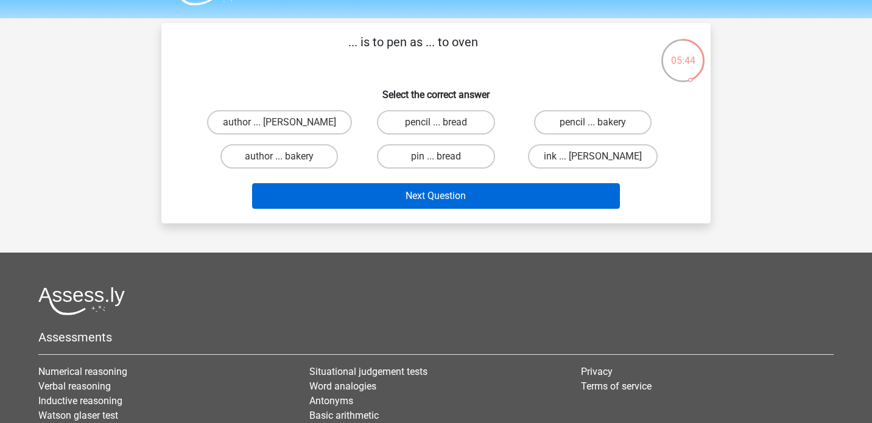
scroll to position [30, 0]
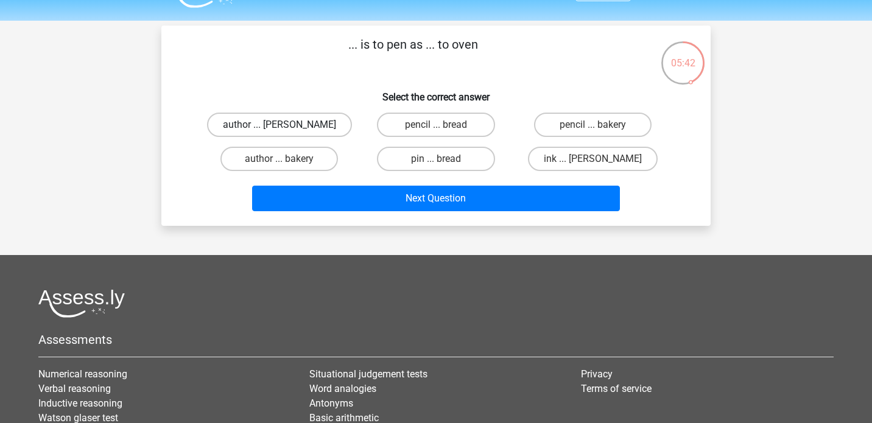
click at [311, 130] on label "author ... [PERSON_NAME]" at bounding box center [279, 125] width 145 height 24
click at [287, 130] on input "author ... [PERSON_NAME]" at bounding box center [283, 129] width 8 height 8
radio input "true"
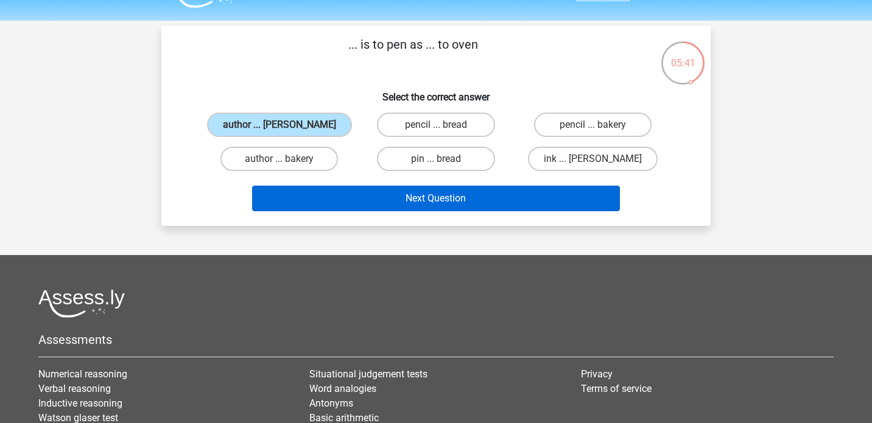
click at [419, 205] on button "Next Question" at bounding box center [436, 199] width 368 height 26
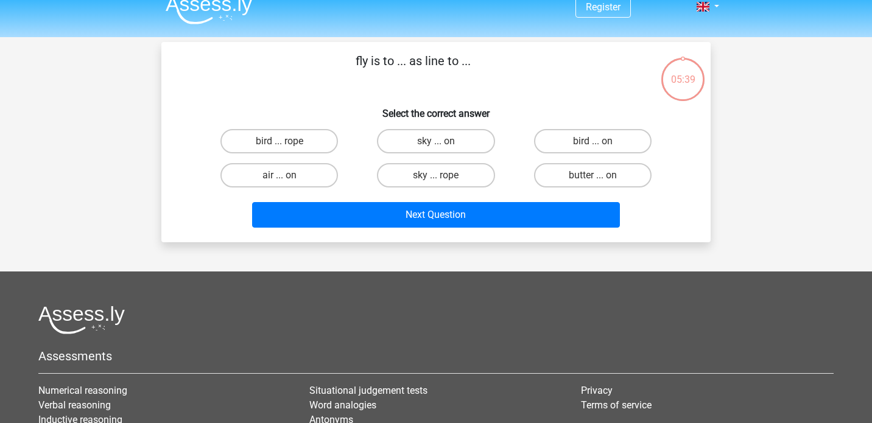
scroll to position [10, 0]
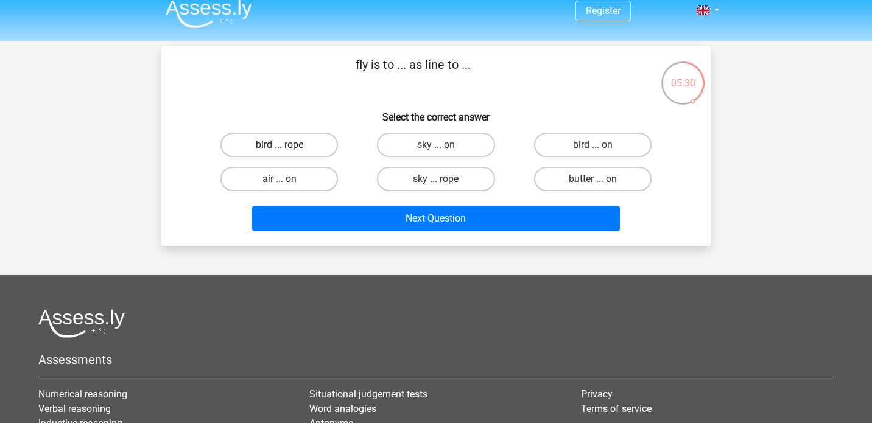
click at [315, 139] on label "bird ... rope" at bounding box center [279, 145] width 118 height 24
click at [287, 145] on input "bird ... rope" at bounding box center [283, 149] width 8 height 8
radio input "true"
drag, startPoint x: 354, startPoint y: 223, endPoint x: 365, endPoint y: 239, distance: 19.3
click at [365, 239] on div "fly is to ... as line to ... Select the correct answer bird ... rope sky ... on…" at bounding box center [435, 146] width 549 height 200
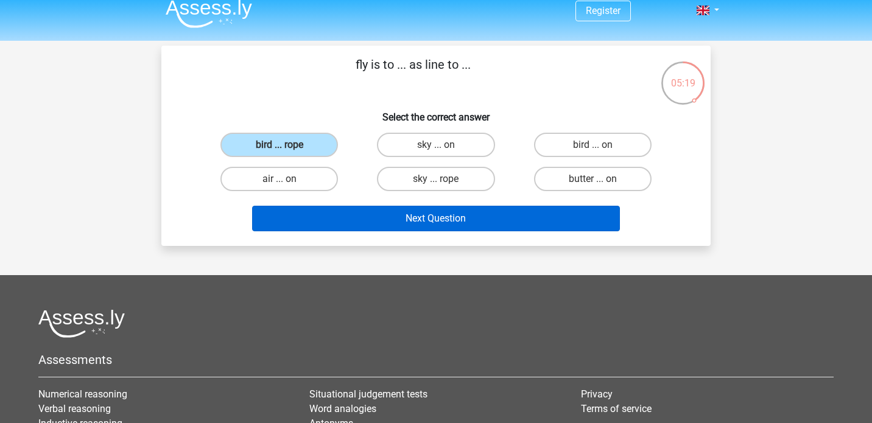
click at [374, 217] on button "Next Question" at bounding box center [436, 219] width 368 height 26
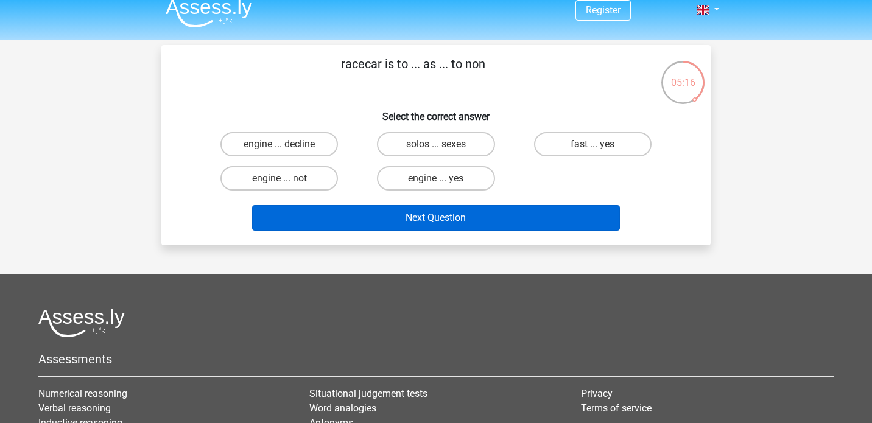
scroll to position [9, 0]
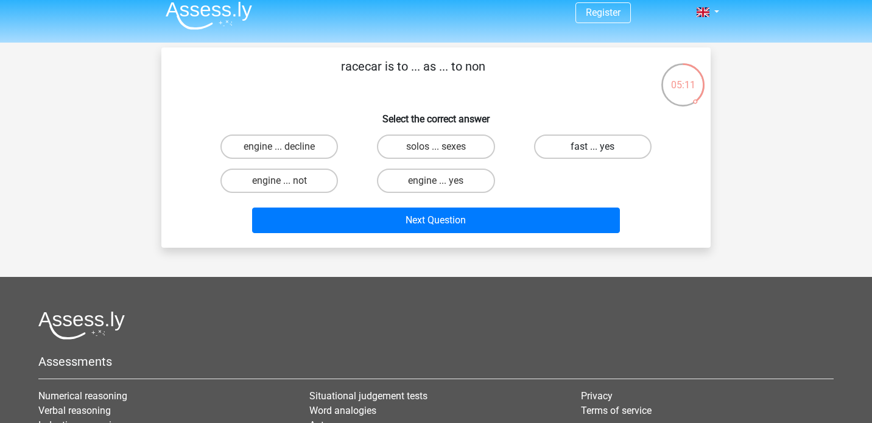
click at [561, 147] on label "fast ... yes" at bounding box center [593, 147] width 118 height 24
click at [592, 147] on input "fast ... yes" at bounding box center [596, 151] width 8 height 8
radio input "true"
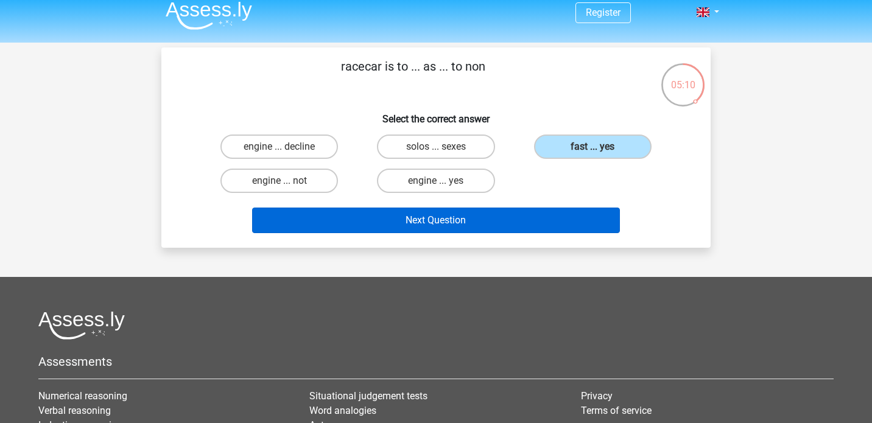
click at [560, 224] on button "Next Question" at bounding box center [436, 221] width 368 height 26
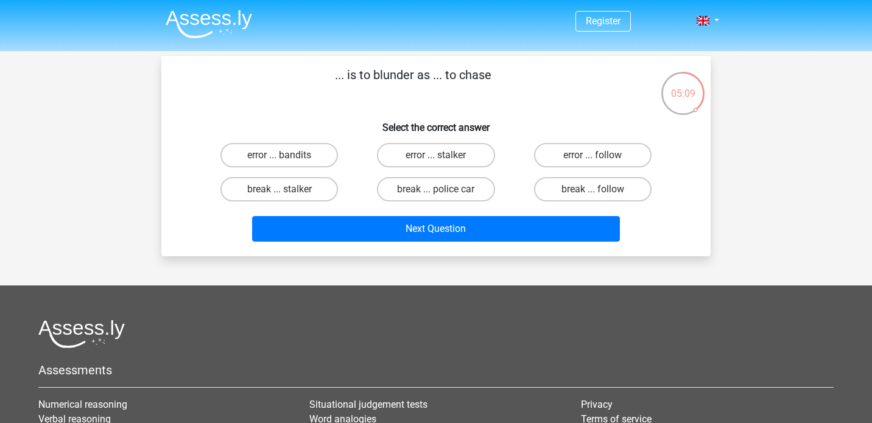
scroll to position [0, 0]
click at [323, 153] on label "error ... bandits" at bounding box center [279, 155] width 118 height 24
click at [287, 155] on input "error ... bandits" at bounding box center [283, 159] width 8 height 8
radio input "true"
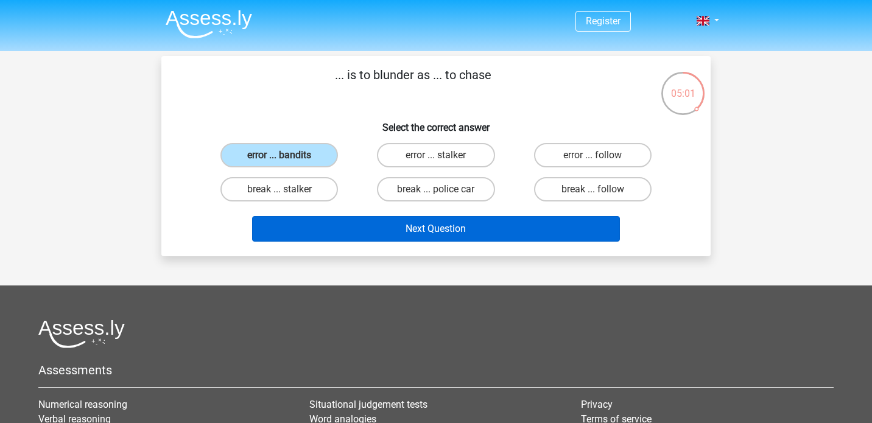
click at [354, 231] on button "Next Question" at bounding box center [436, 229] width 368 height 26
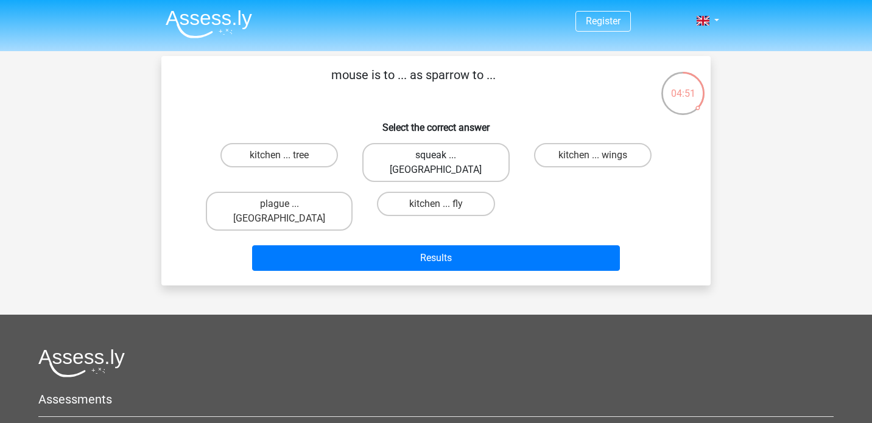
click at [385, 158] on label "squeak ... [GEOGRAPHIC_DATA]" at bounding box center [435, 162] width 147 height 39
click at [436, 158] on input "squeak ... [GEOGRAPHIC_DATA]" at bounding box center [440, 159] width 8 height 8
radio input "true"
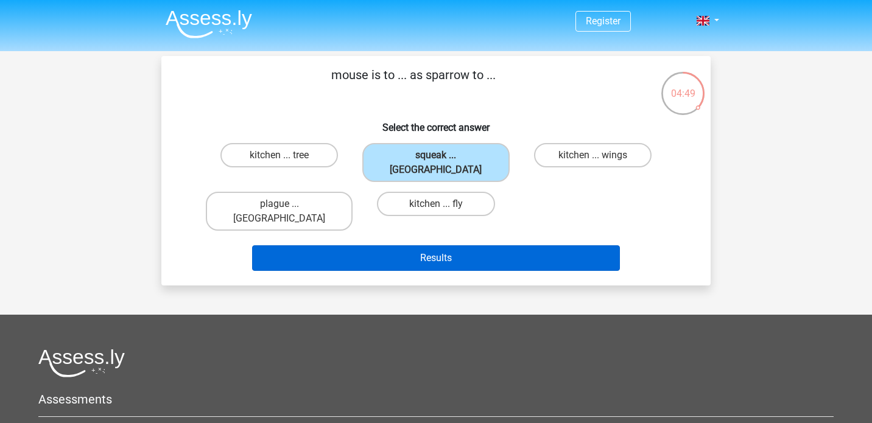
click at [390, 245] on button "Results" at bounding box center [436, 258] width 368 height 26
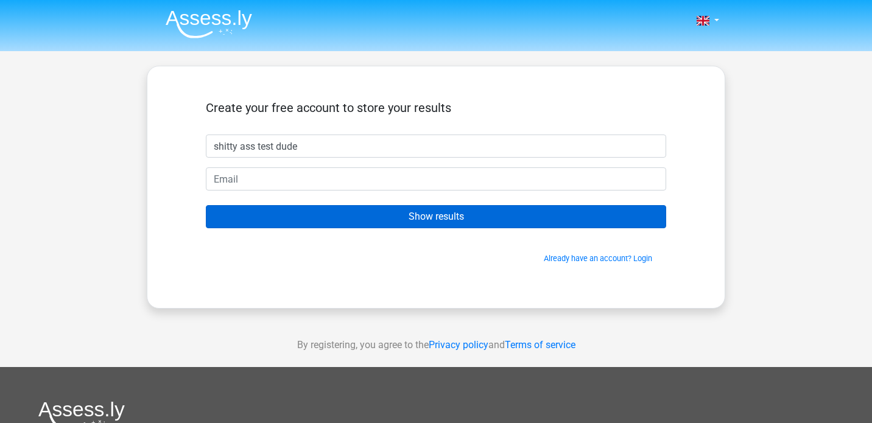
type input "shitty ass test dude"
click at [345, 209] on input "Show results" at bounding box center [436, 216] width 460 height 23
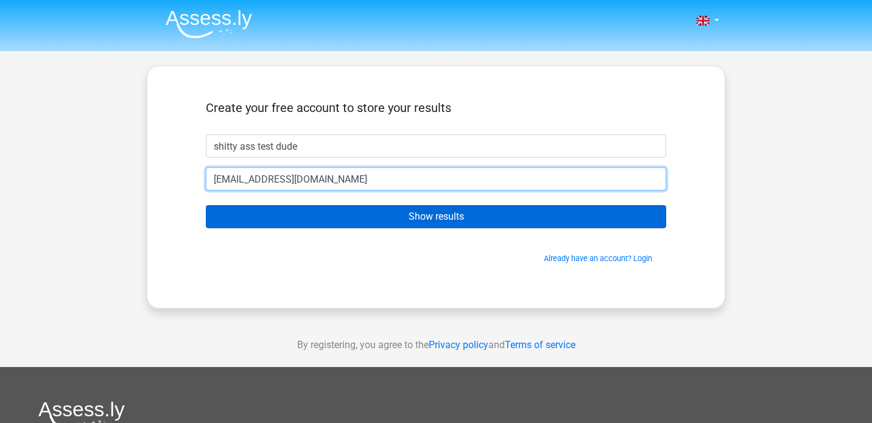
type input "dslkjdflksjio239o2i@gmail.com"
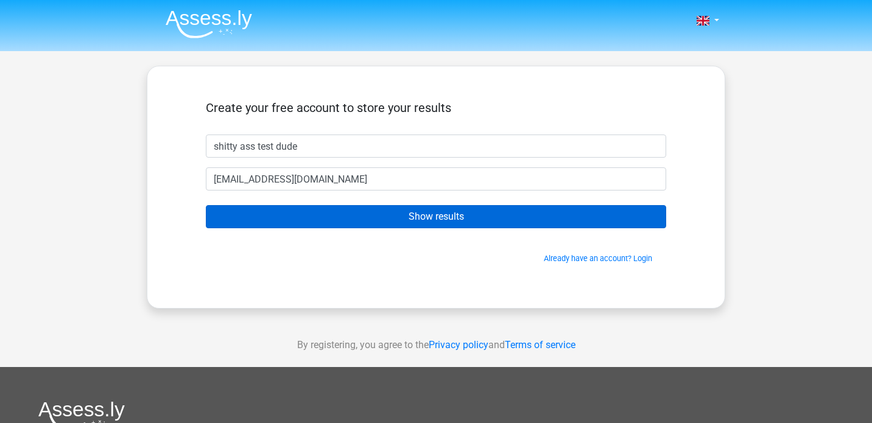
click at [345, 221] on input "Show results" at bounding box center [436, 216] width 460 height 23
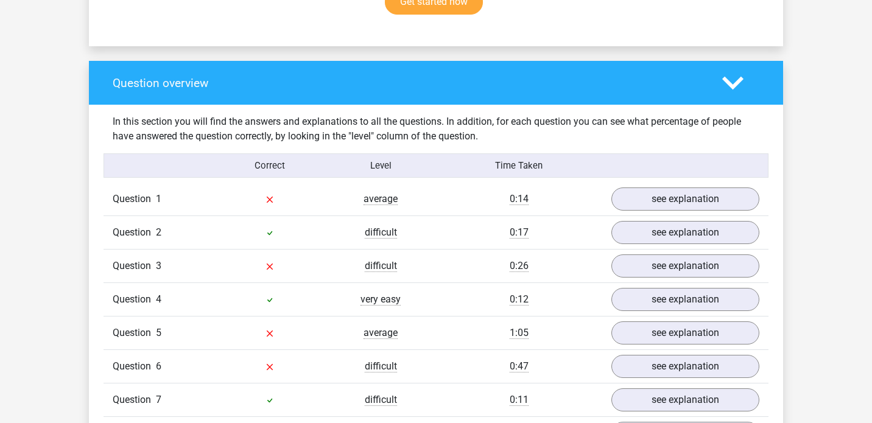
scroll to position [845, 0]
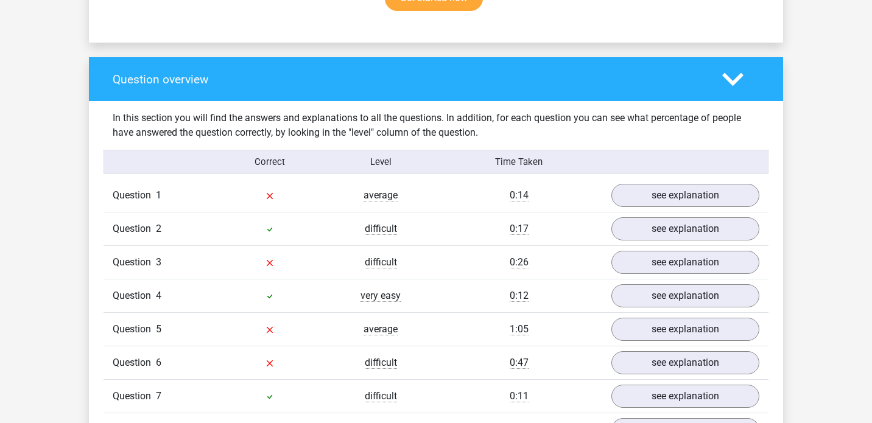
click at [602, 188] on div "see explanation" at bounding box center [685, 195] width 166 height 23
click at [630, 190] on link "see explanation" at bounding box center [685, 196] width 170 height 27
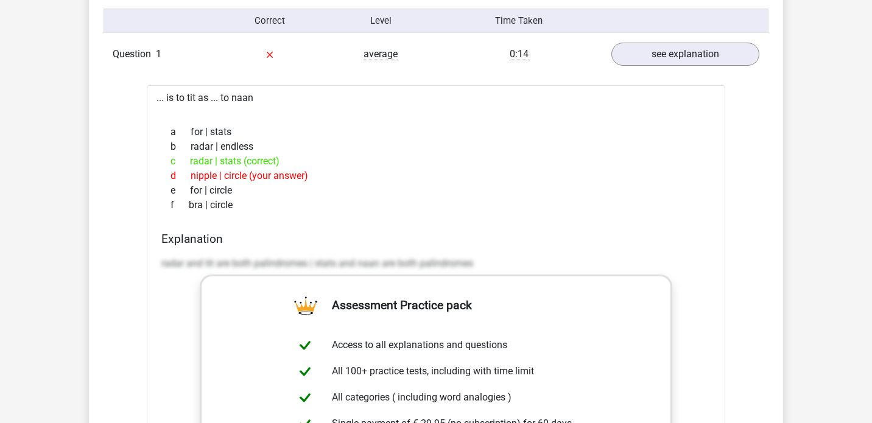
scroll to position [984, 0]
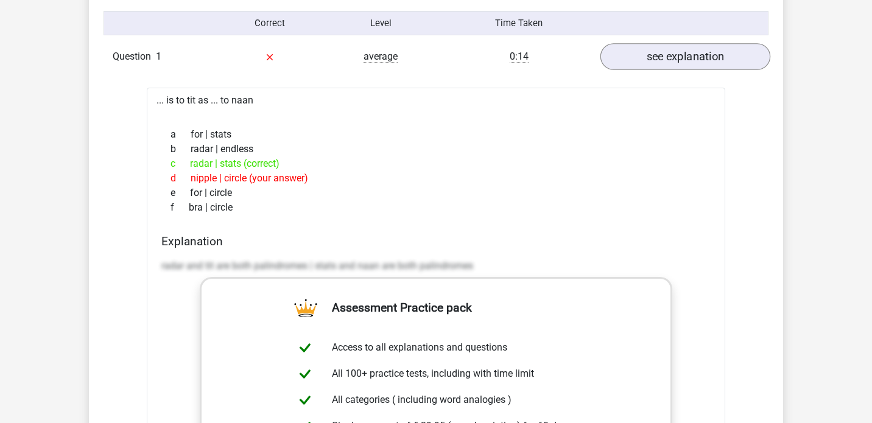
click at [657, 66] on link "see explanation" at bounding box center [685, 57] width 170 height 27
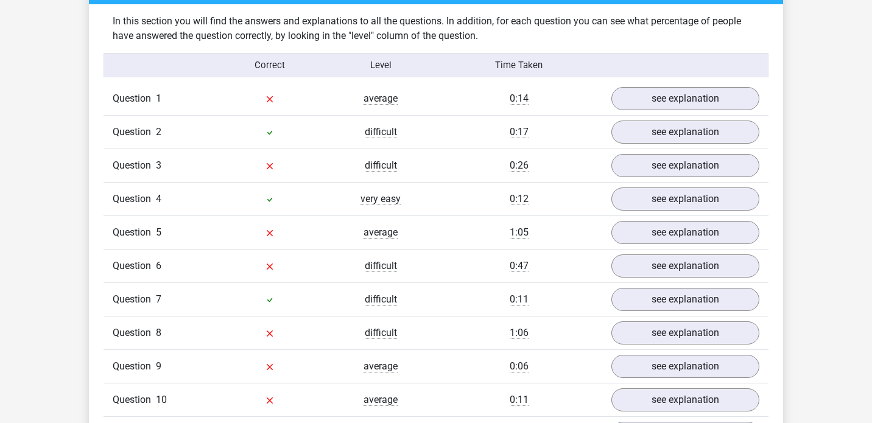
scroll to position [919, 0]
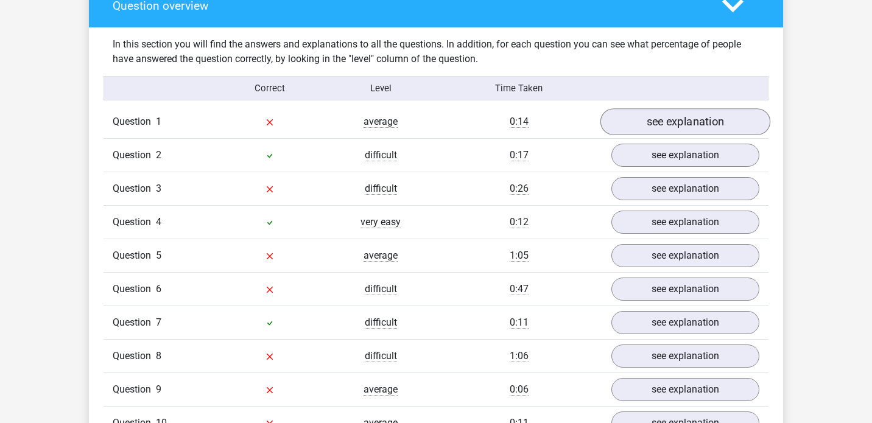
click at [641, 122] on link "see explanation" at bounding box center [685, 122] width 170 height 27
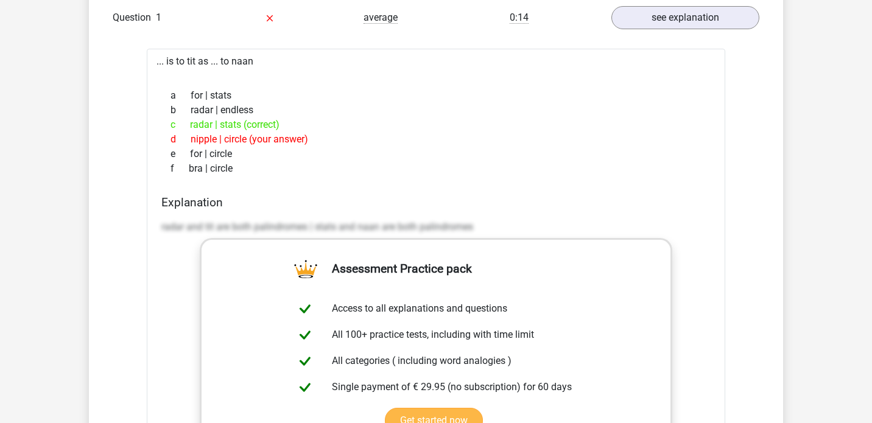
scroll to position [961, 0]
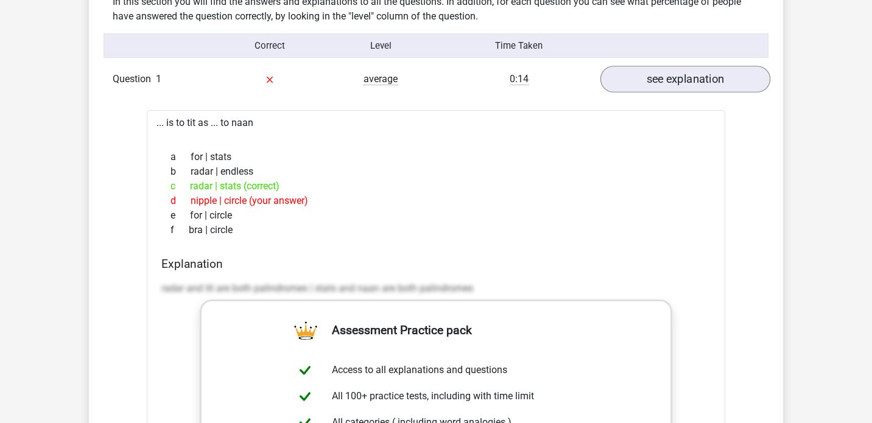
click at [694, 79] on link "see explanation" at bounding box center [685, 79] width 170 height 27
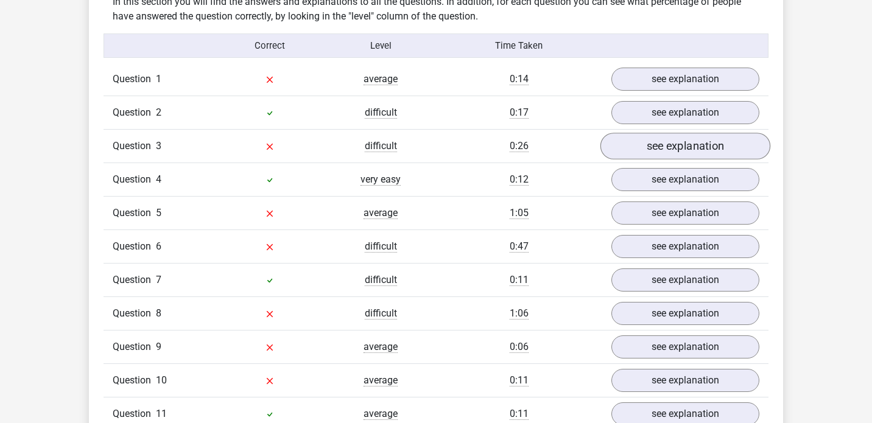
click at [675, 136] on link "see explanation" at bounding box center [685, 146] width 170 height 27
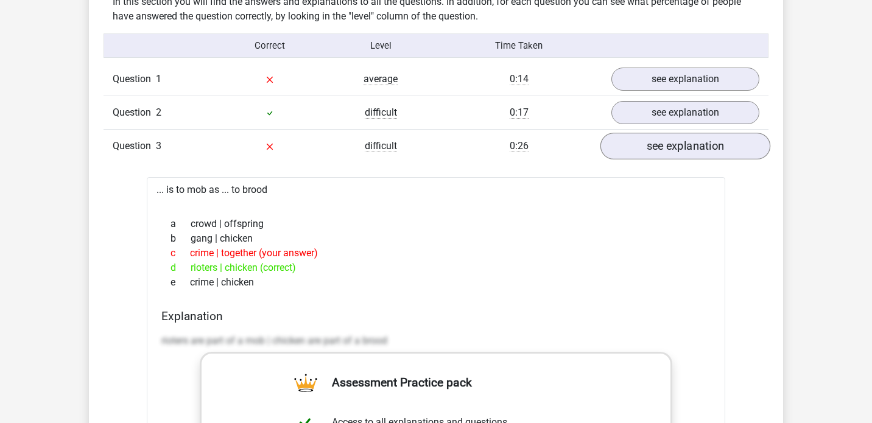
click at [675, 141] on link "see explanation" at bounding box center [685, 146] width 170 height 27
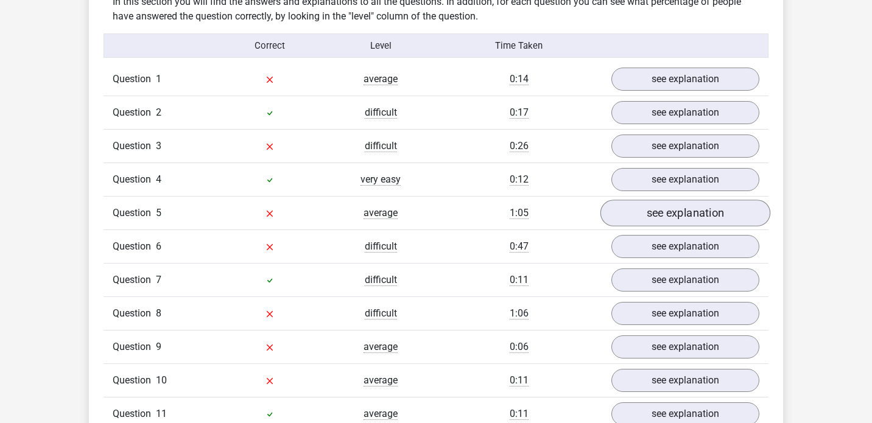
click at [668, 208] on link "see explanation" at bounding box center [685, 213] width 170 height 27
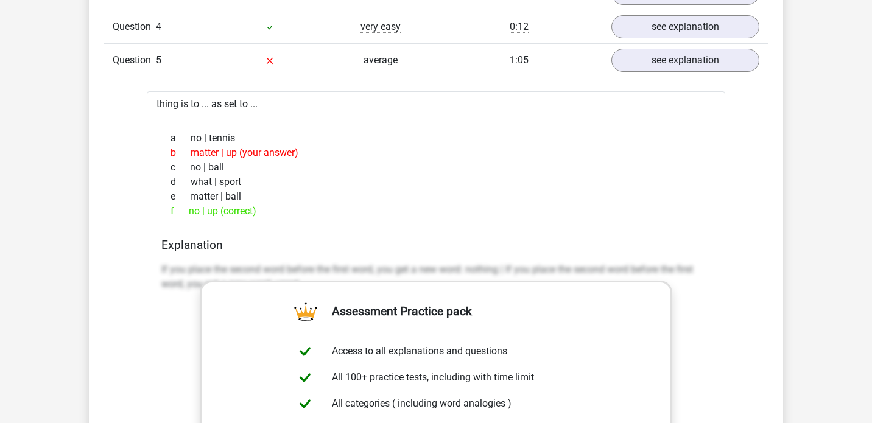
scroll to position [1115, 0]
